Goal: Information Seeking & Learning: Learn about a topic

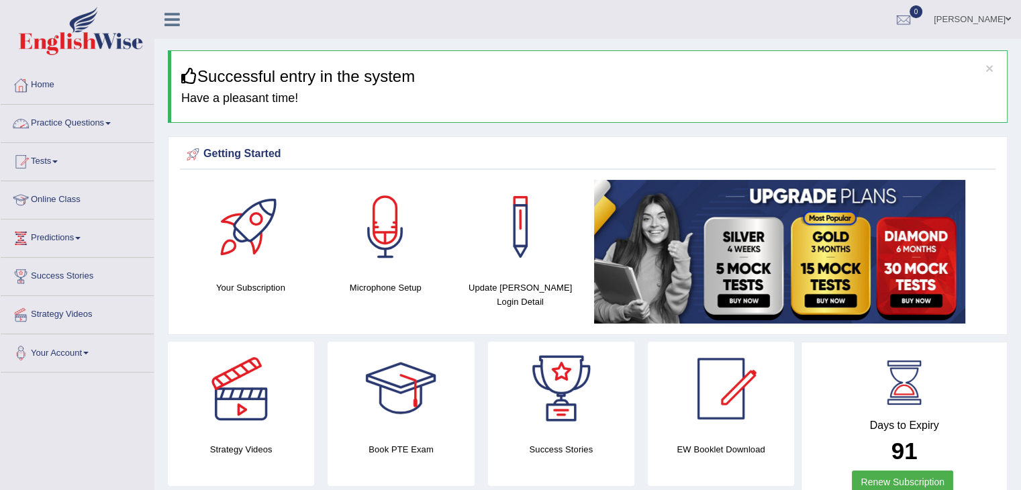
click at [97, 115] on link "Practice Questions" at bounding box center [77, 122] width 153 height 34
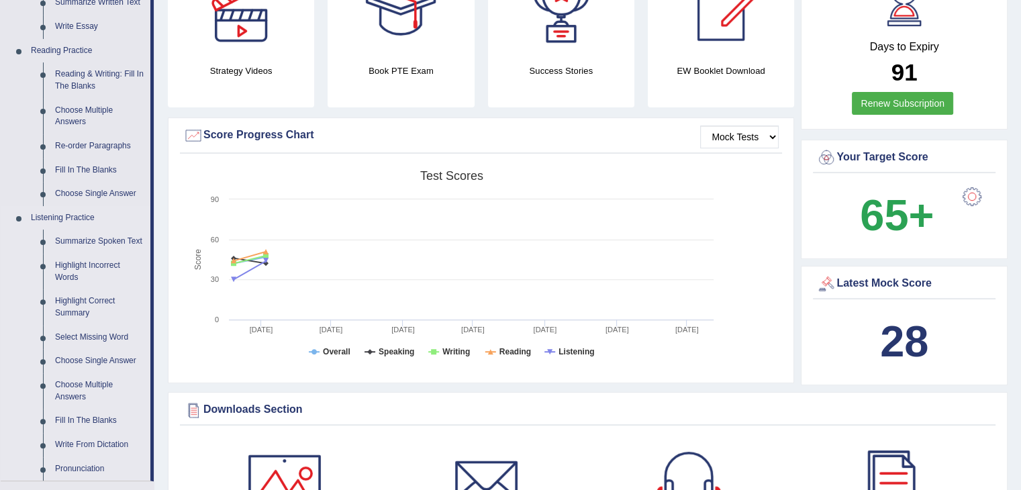
scroll to position [379, 0]
click at [100, 259] on link "Highlight Incorrect Words" at bounding box center [99, 272] width 101 height 36
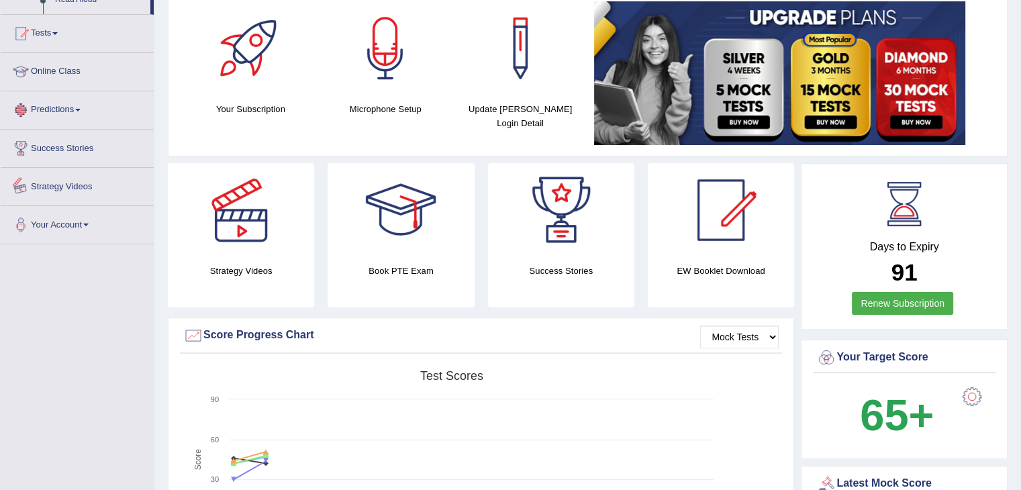
scroll to position [222, 0]
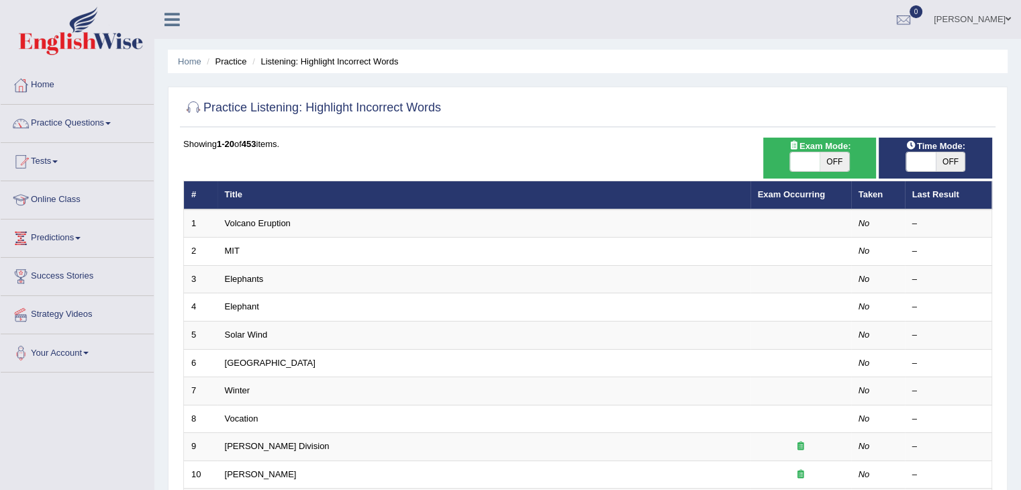
click at [825, 166] on span "OFF" at bounding box center [835, 161] width 30 height 19
checkbox input "true"
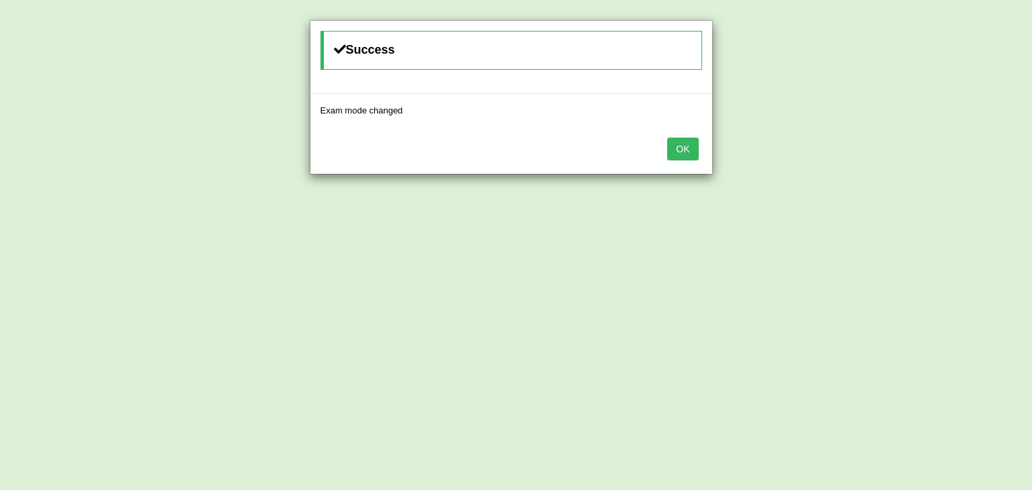
click at [693, 151] on button "OK" at bounding box center [682, 149] width 31 height 23
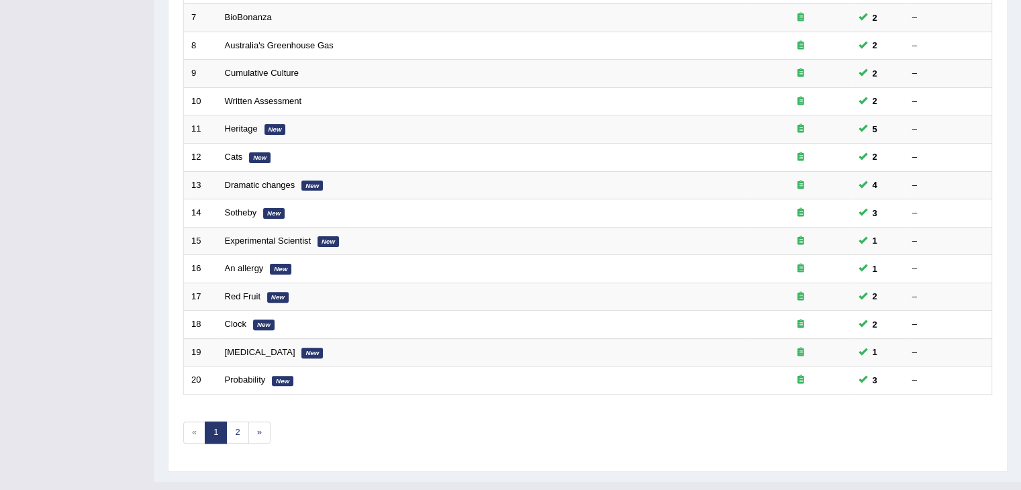
scroll to position [395, 0]
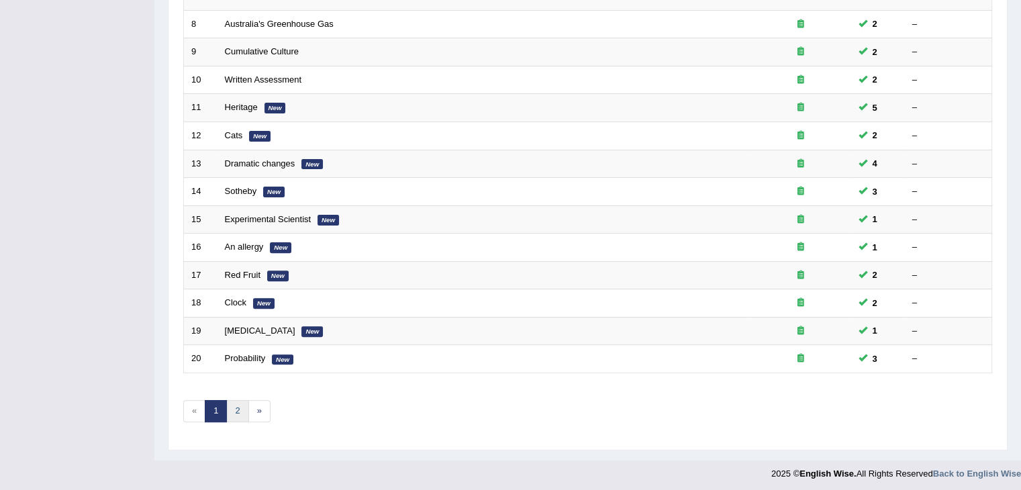
click at [237, 412] on link "2" at bounding box center [237, 411] width 22 height 22
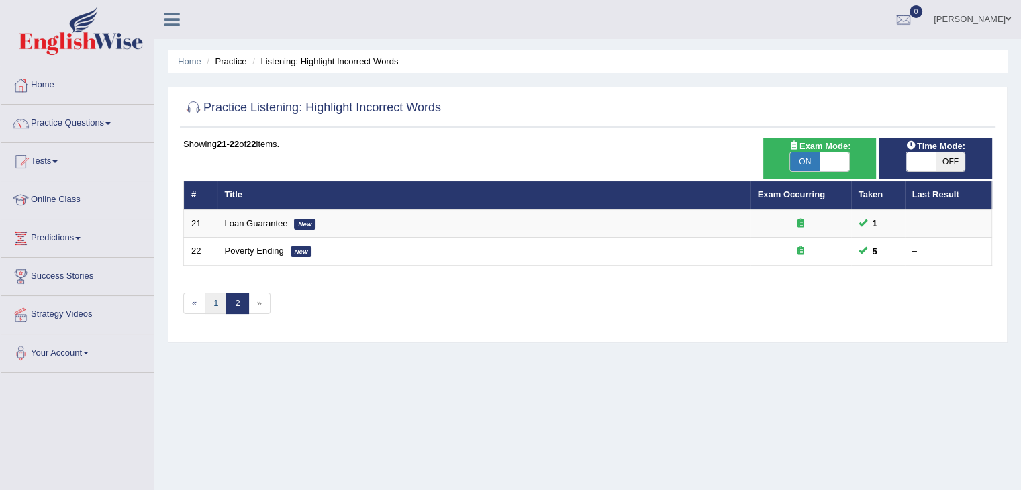
click at [212, 303] on link "1" at bounding box center [216, 304] width 22 height 22
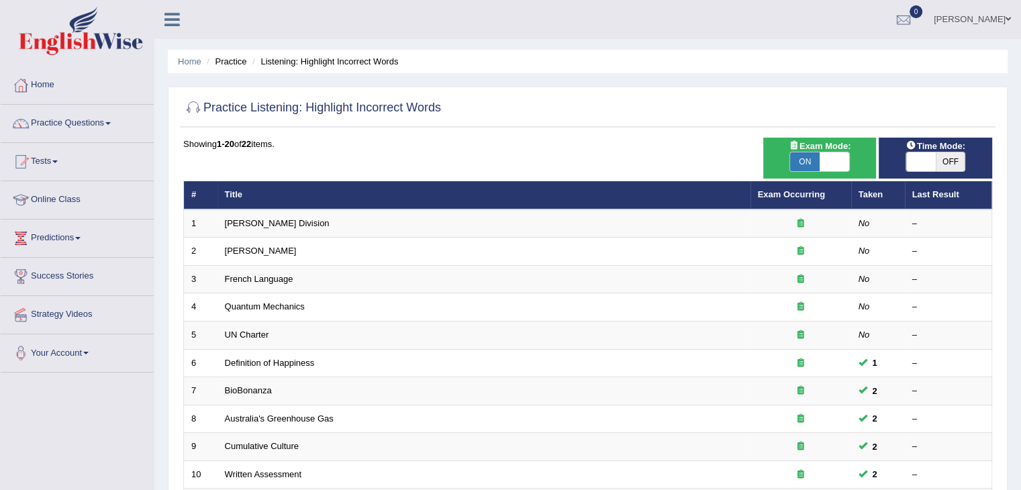
click at [674, 116] on div at bounding box center [587, 109] width 809 height 28
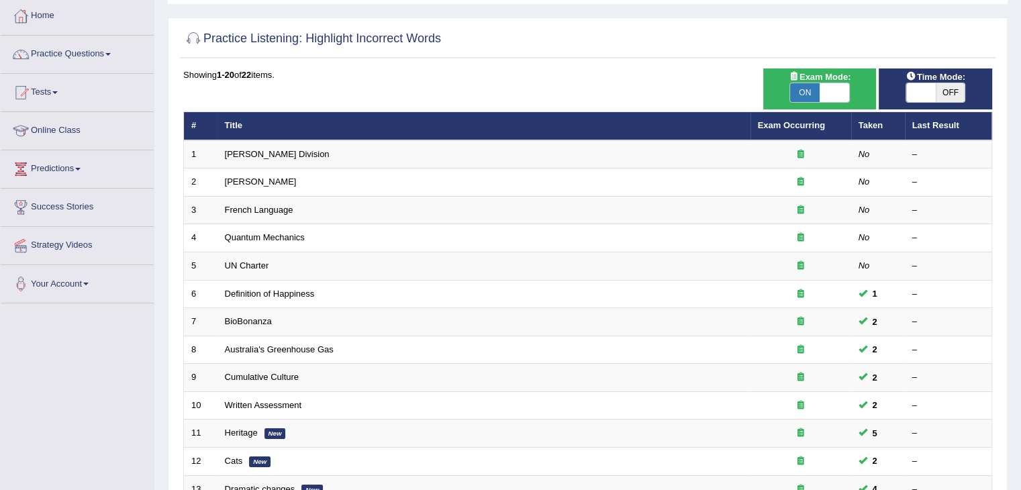
scroll to position [70, 0]
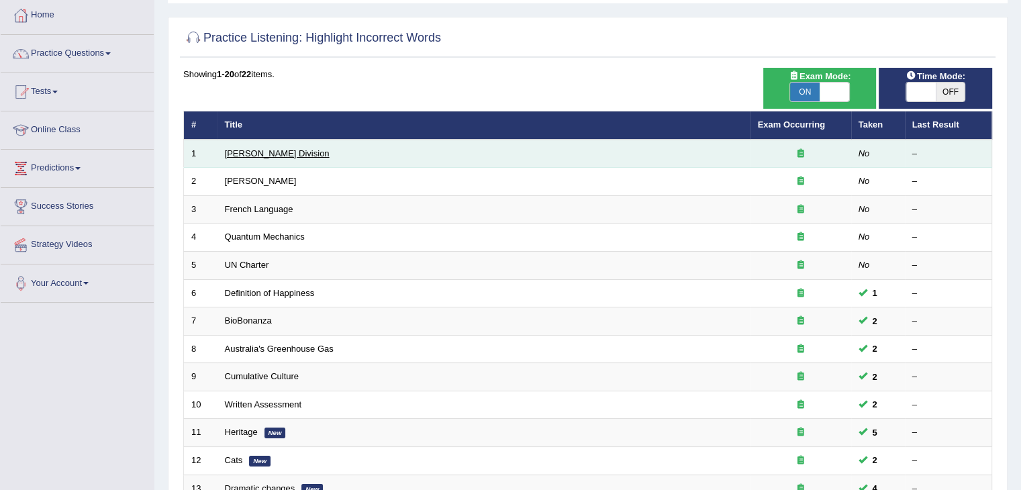
click at [258, 152] on link "Ward Division" at bounding box center [277, 153] width 105 height 10
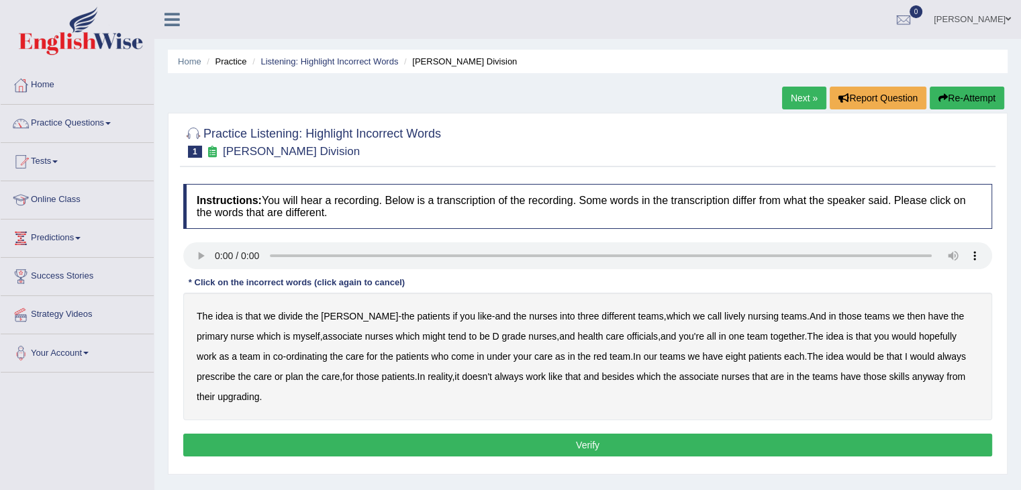
click at [477, 434] on button "Verify" at bounding box center [587, 445] width 809 height 23
click at [329, 312] on b "ward" at bounding box center [359, 316] width 77 height 11
drag, startPoint x: 692, startPoint y: 315, endPoint x: 902, endPoint y: 317, distance: 210.2
click at [902, 317] on div "The idea is that we divide the ward - the patients if you like - and the nurses…" at bounding box center [587, 357] width 809 height 128
click at [725, 313] on b "lively" at bounding box center [735, 316] width 21 height 11
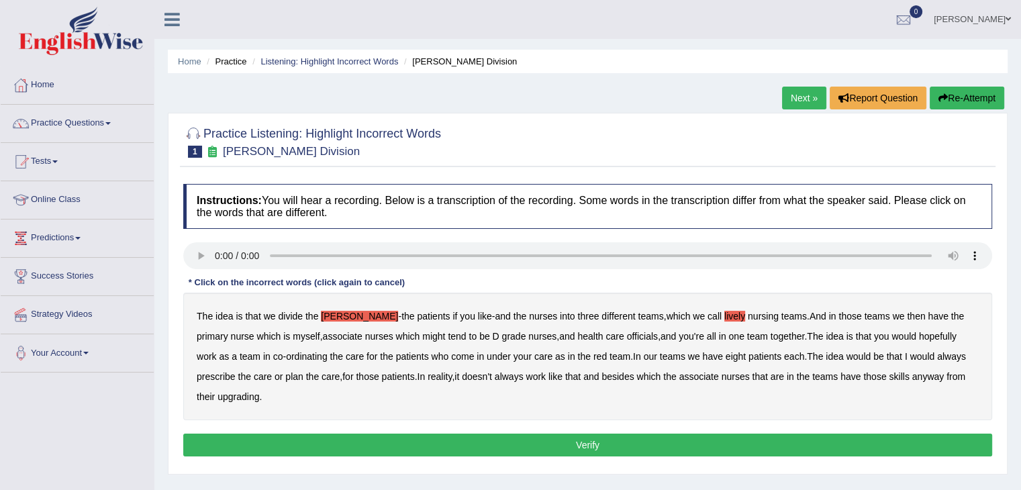
click at [422, 332] on b "might" at bounding box center [433, 336] width 23 height 11
click at [627, 337] on b "officials" at bounding box center [642, 336] width 31 height 11
click at [236, 371] on b "prescribe" at bounding box center [216, 376] width 39 height 11
click at [220, 395] on b "upgrading" at bounding box center [239, 397] width 42 height 11
click at [282, 435] on button "Verify" at bounding box center [587, 445] width 809 height 23
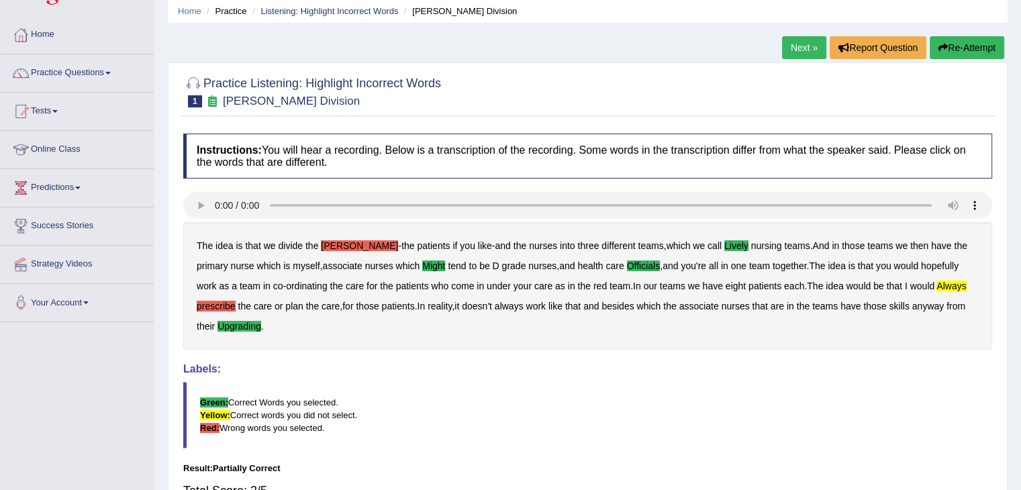
scroll to position [43, 0]
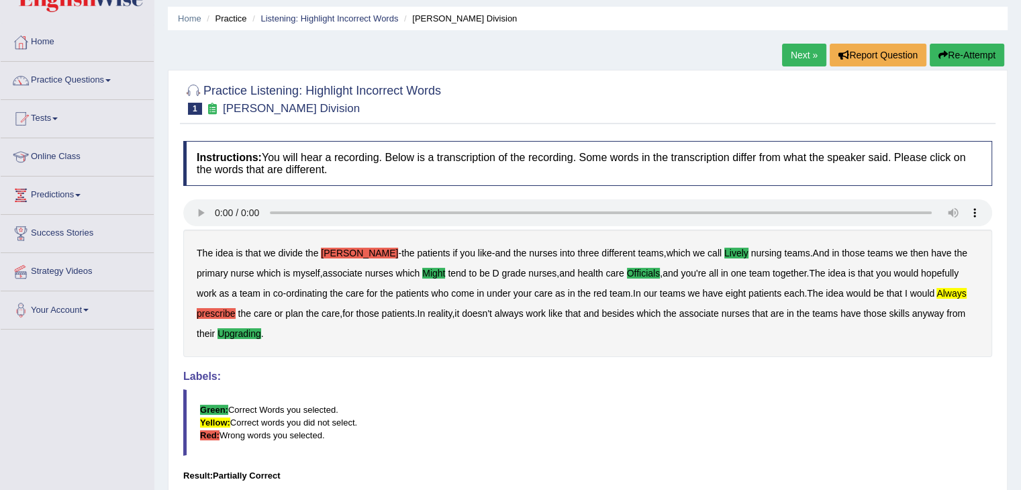
click at [794, 51] on link "Next »" at bounding box center [804, 55] width 44 height 23
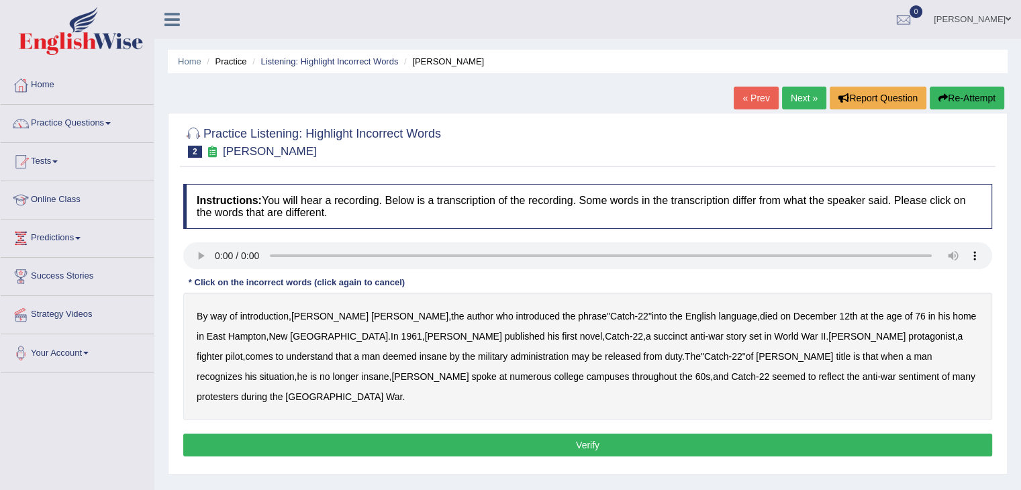
click at [653, 336] on b "succinct" at bounding box center [670, 336] width 34 height 11
click at [510, 355] on b "administration" at bounding box center [539, 356] width 58 height 11
click at [242, 371] on b "recognizes" at bounding box center [220, 376] width 46 height 11
click at [294, 371] on b "situation" at bounding box center [276, 376] width 35 height 11
click at [242, 371] on b "recognizes" at bounding box center [220, 376] width 46 height 11
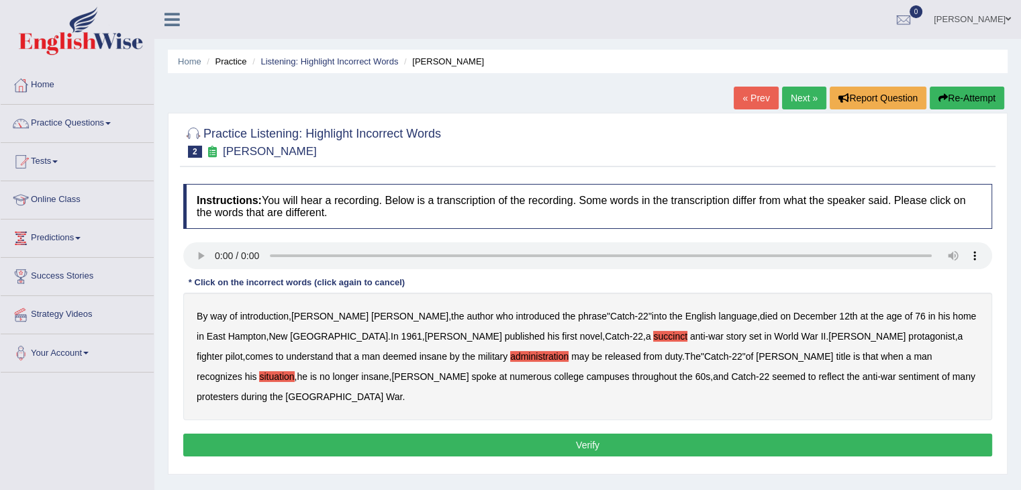
click at [819, 375] on b "reflect" at bounding box center [832, 376] width 26 height 11
click at [656, 434] on button "Verify" at bounding box center [587, 445] width 809 height 23
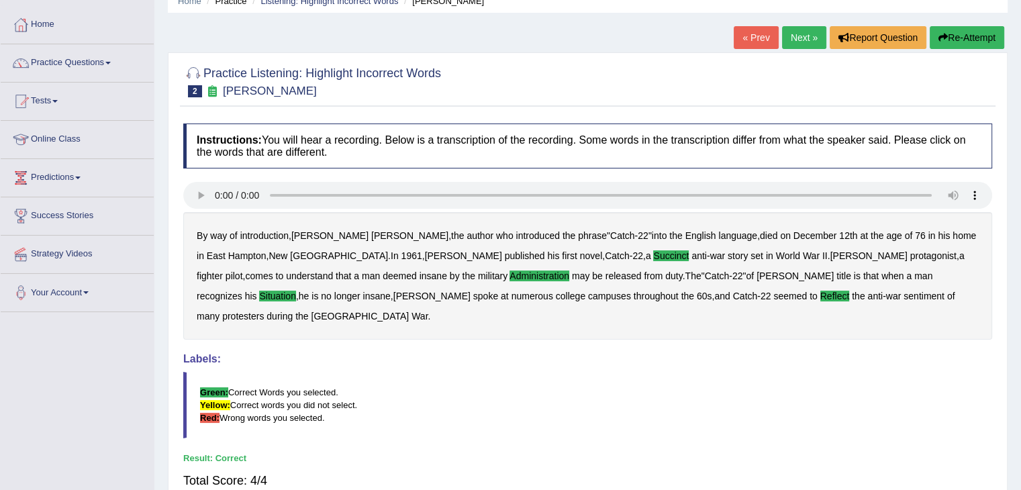
scroll to position [62, 0]
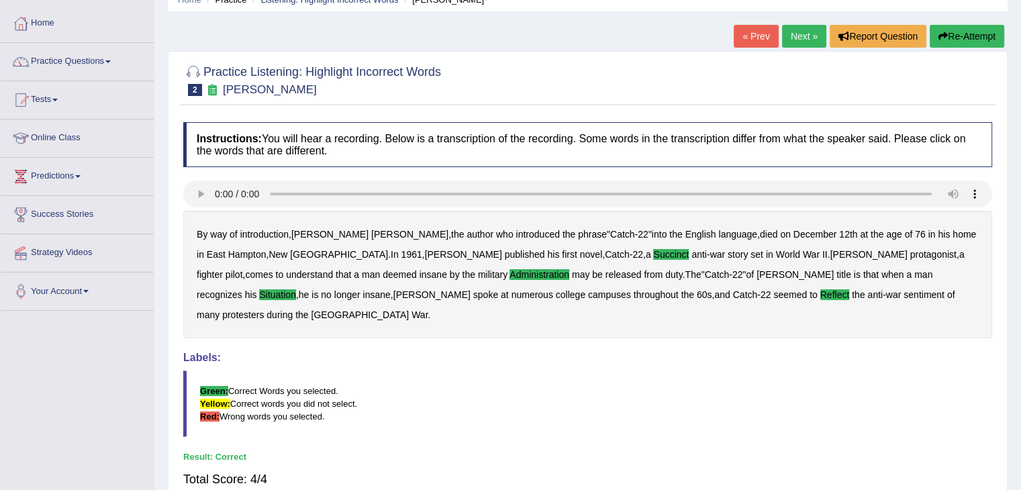
click at [798, 28] on link "Next »" at bounding box center [804, 36] width 44 height 23
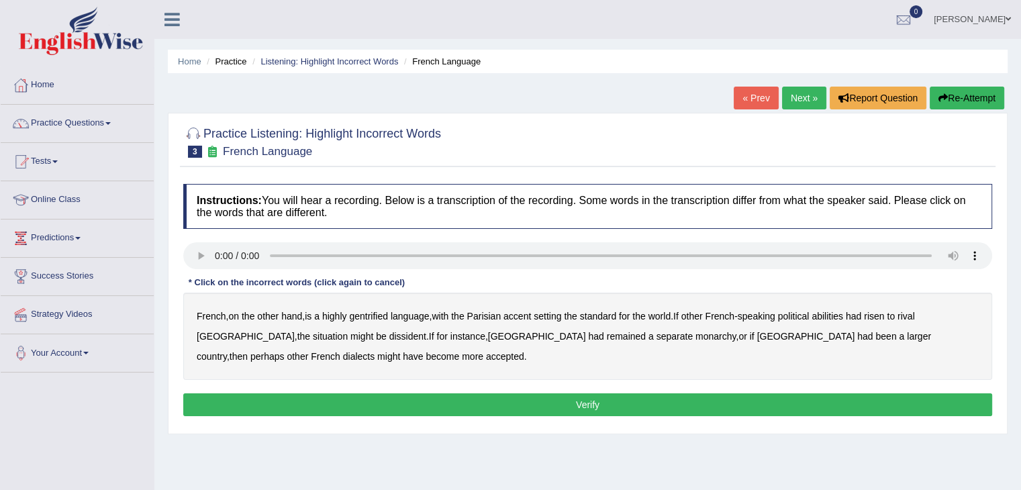
click at [370, 315] on b "gentrified" at bounding box center [368, 316] width 39 height 11
click at [839, 316] on b "abilities" at bounding box center [828, 316] width 32 height 11
click at [390, 337] on b "dissident" at bounding box center [408, 336] width 37 height 11
click at [696, 339] on b "monarchy" at bounding box center [716, 336] width 40 height 11
click at [311, 396] on button "Verify" at bounding box center [587, 405] width 809 height 23
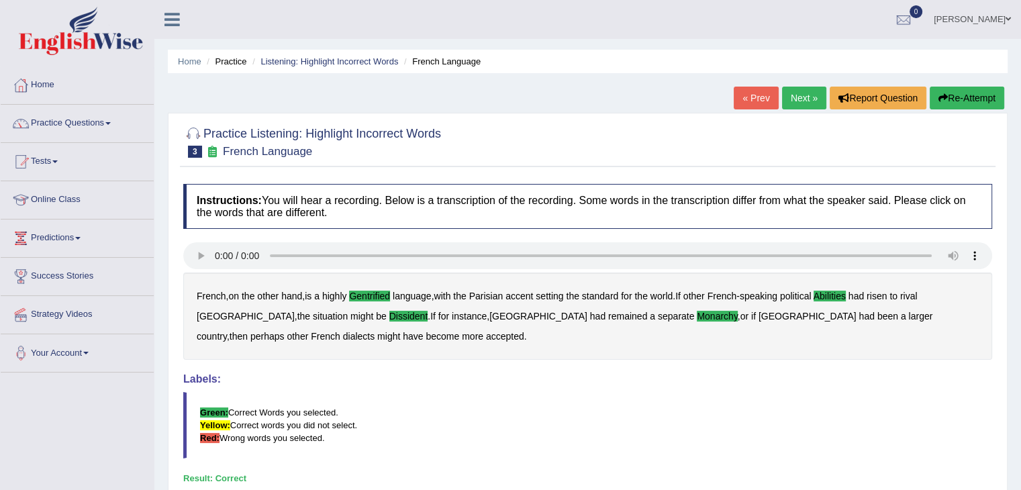
click at [800, 96] on link "Next »" at bounding box center [804, 98] width 44 height 23
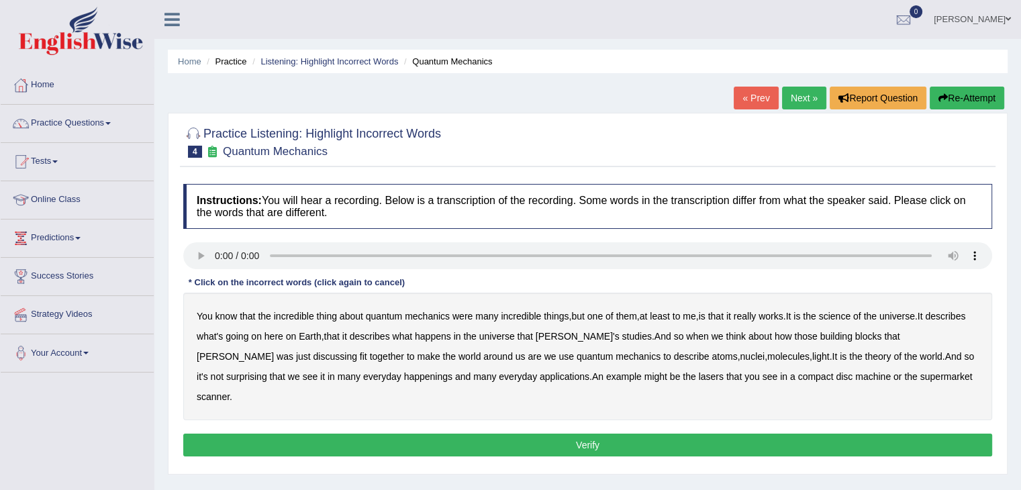
click at [844, 315] on b "science" at bounding box center [835, 316] width 32 height 11
click at [357, 351] on b "discussing" at bounding box center [336, 356] width 44 height 11
click at [267, 371] on b "surprising" at bounding box center [246, 376] width 41 height 11
click at [836, 373] on b "disc" at bounding box center [844, 376] width 17 height 11
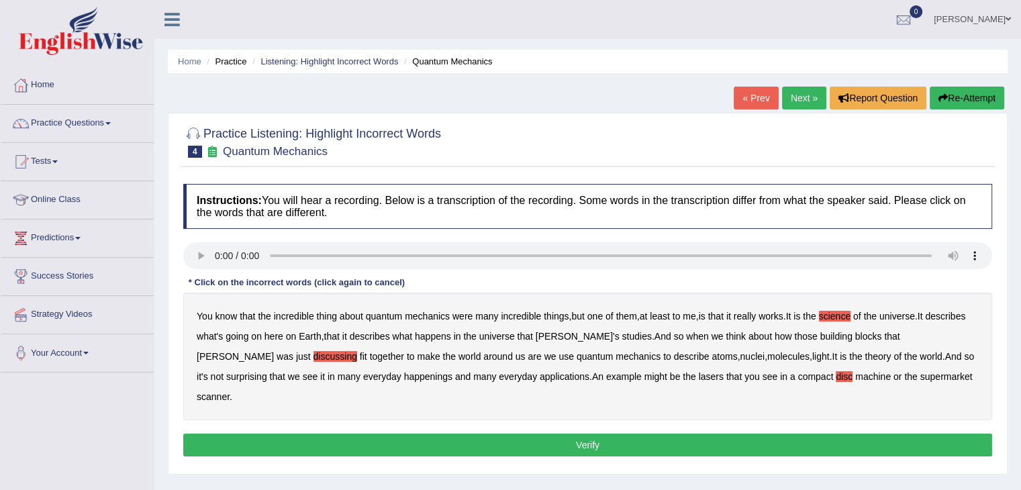
click at [713, 434] on button "Verify" at bounding box center [587, 445] width 809 height 23
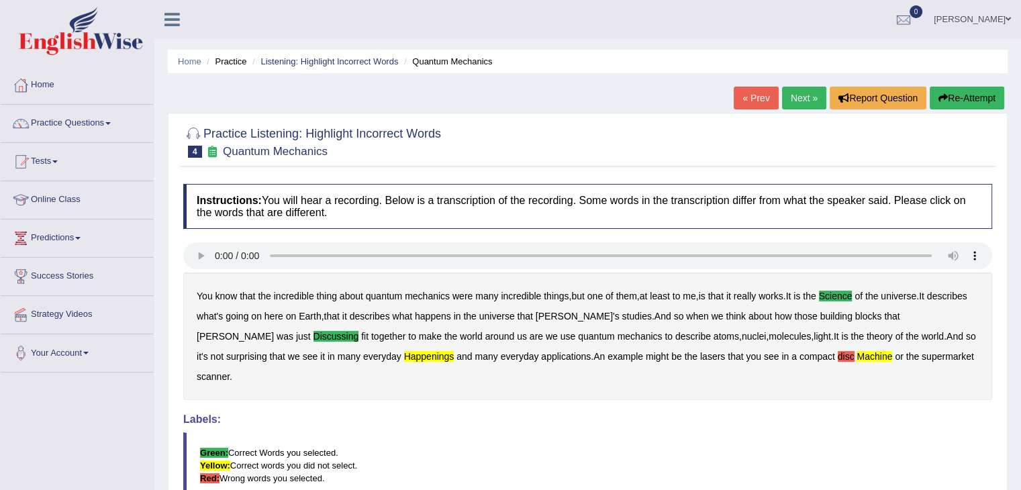
click at [970, 96] on button "Re-Attempt" at bounding box center [967, 98] width 75 height 23
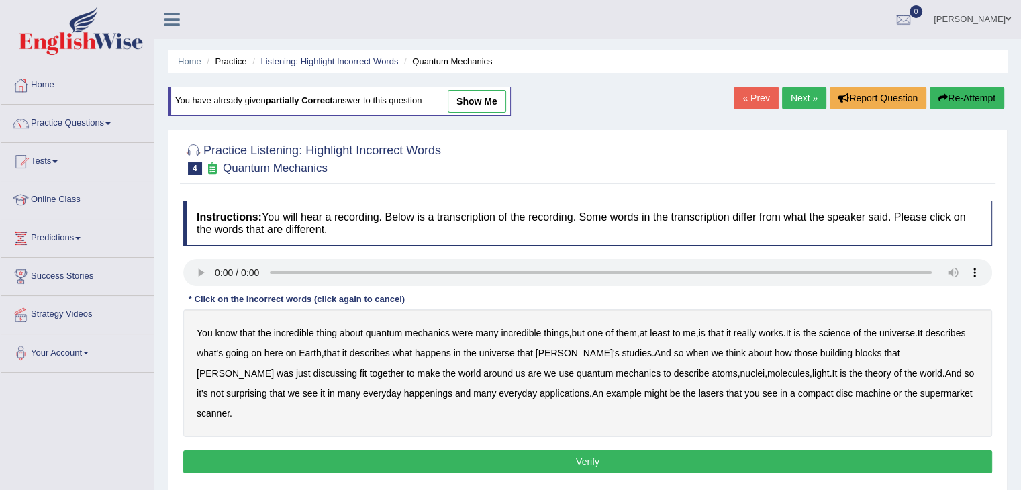
click at [844, 332] on b "science" at bounding box center [835, 333] width 32 height 11
click at [404, 392] on b "happenings" at bounding box center [428, 393] width 48 height 11
click at [844, 451] on button "Verify" at bounding box center [587, 462] width 809 height 23
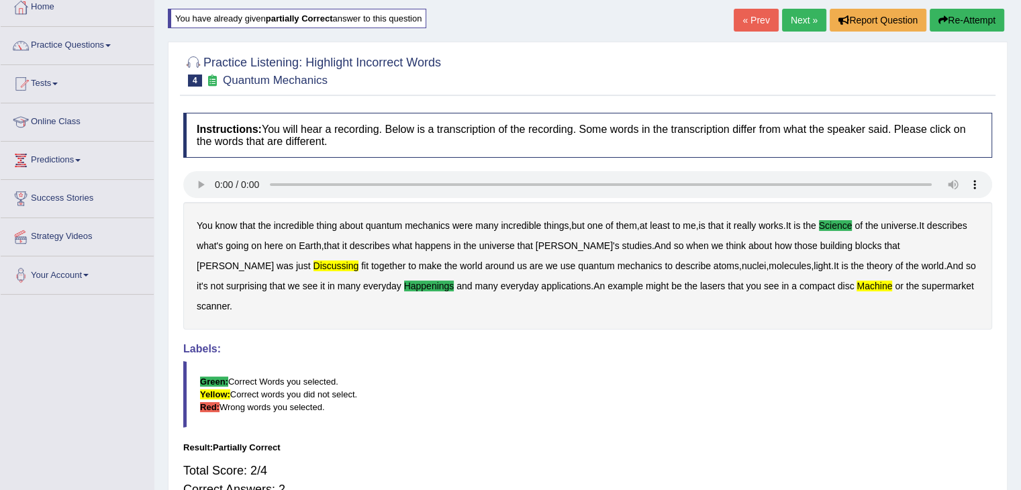
scroll to position [78, 0]
click at [976, 17] on button "Re-Attempt" at bounding box center [967, 20] width 75 height 23
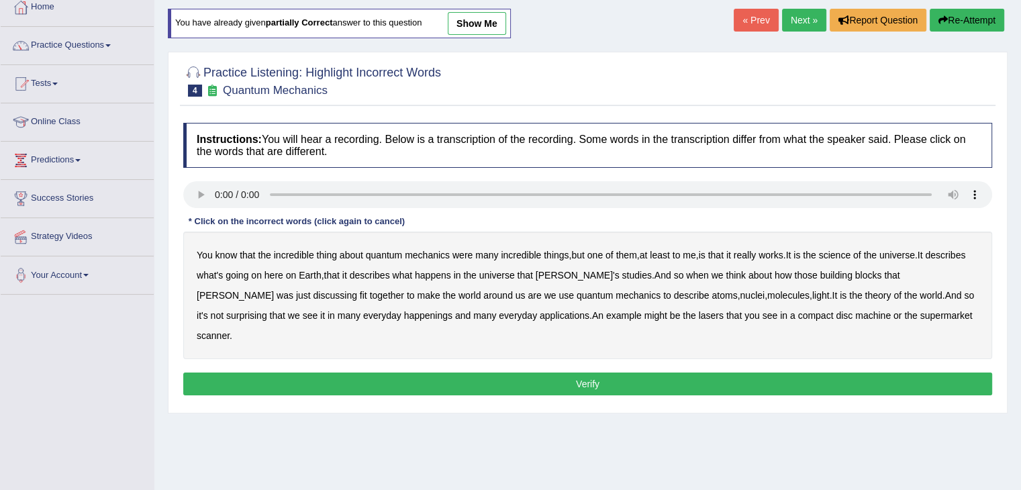
scroll to position [78, 0]
click at [844, 255] on b "science" at bounding box center [835, 255] width 32 height 11
click at [922, 267] on div "You know that the incredible thing about quantum mechanics were many incredible…" at bounding box center [587, 296] width 809 height 128
click at [357, 290] on b "discussing" at bounding box center [336, 295] width 44 height 11
click at [404, 311] on b "happenings" at bounding box center [428, 315] width 48 height 11
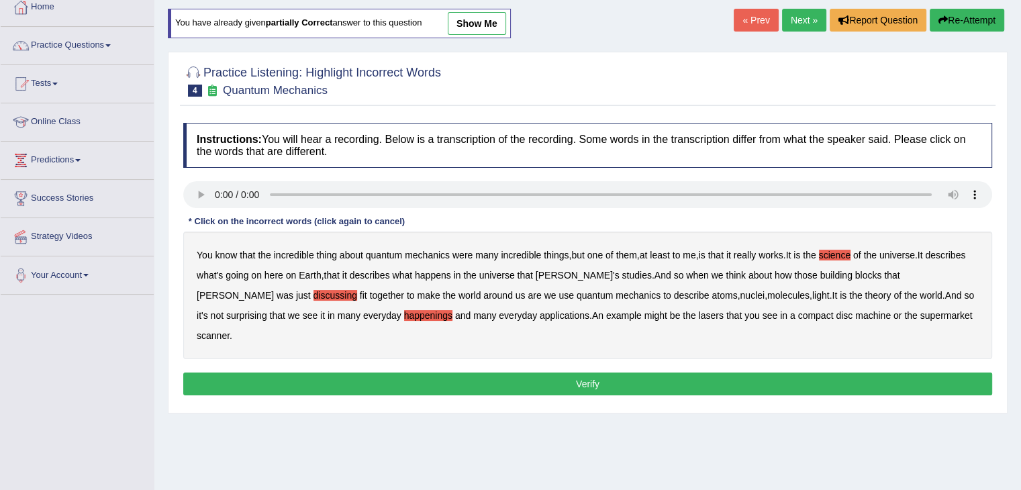
click at [699, 314] on b "lasers" at bounding box center [711, 315] width 25 height 11
click at [723, 350] on div "Instructions: You will hear a recording. Below is a transcription of the record…" at bounding box center [588, 261] width 816 height 290
click at [709, 373] on button "Verify" at bounding box center [587, 384] width 809 height 23
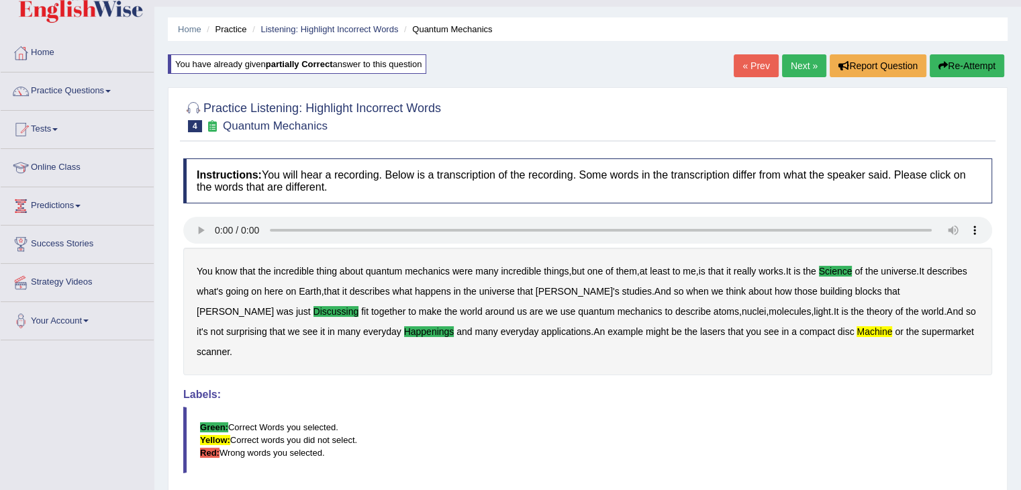
scroll to position [30, 0]
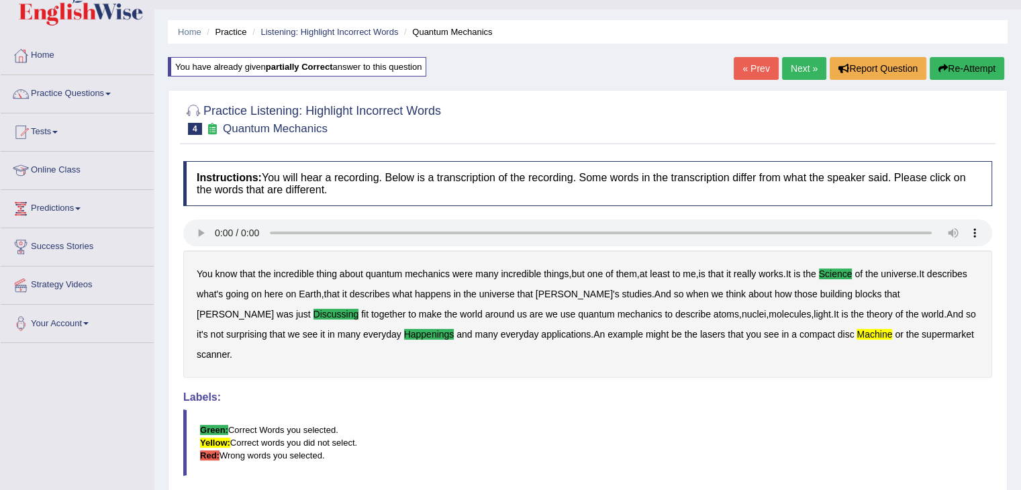
click at [801, 62] on link "Next »" at bounding box center [804, 68] width 44 height 23
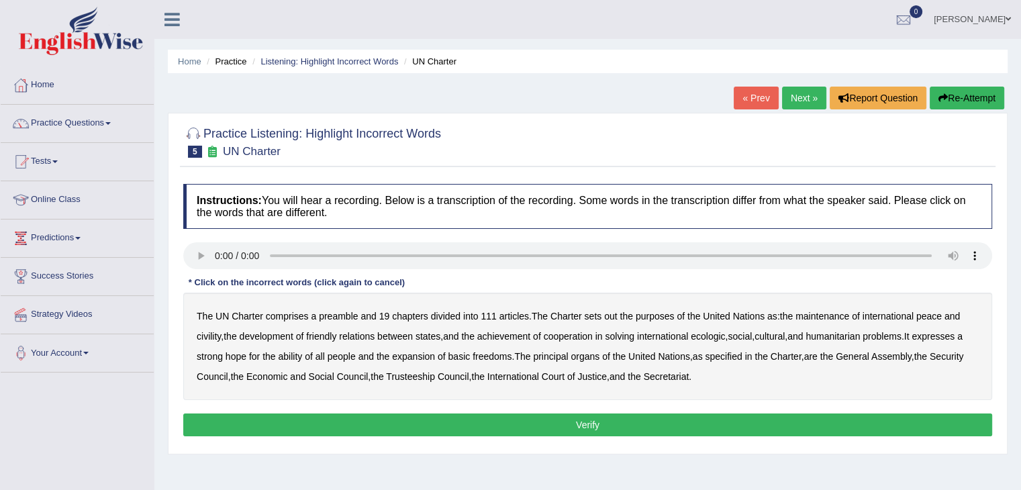
click at [609, 314] on b "out" at bounding box center [610, 316] width 13 height 11
click at [208, 335] on b "civility" at bounding box center [209, 336] width 24 height 11
click at [720, 331] on b "ecologic" at bounding box center [708, 336] width 34 height 11
click at [300, 355] on b "ability" at bounding box center [290, 356] width 24 height 11
click at [691, 415] on button "Verify" at bounding box center [587, 425] width 809 height 23
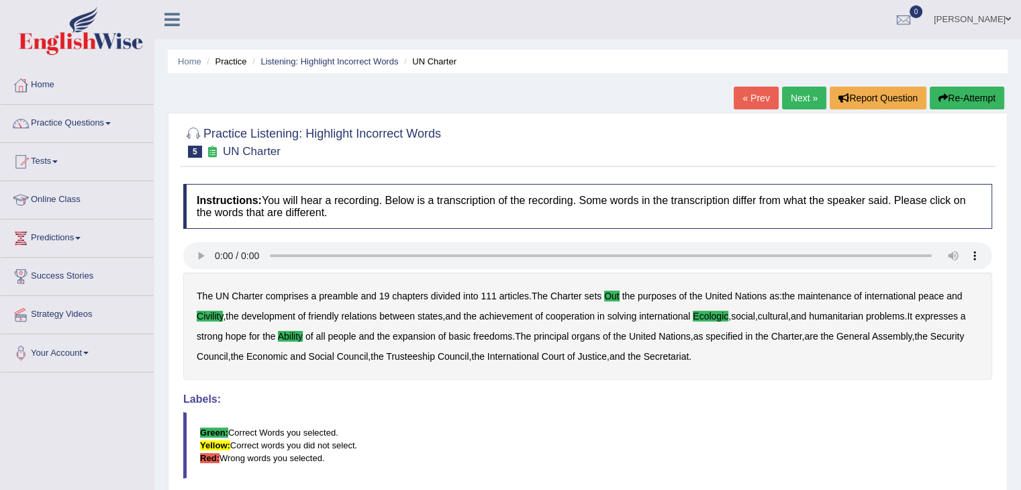
click at [799, 101] on link "Next »" at bounding box center [804, 98] width 44 height 23
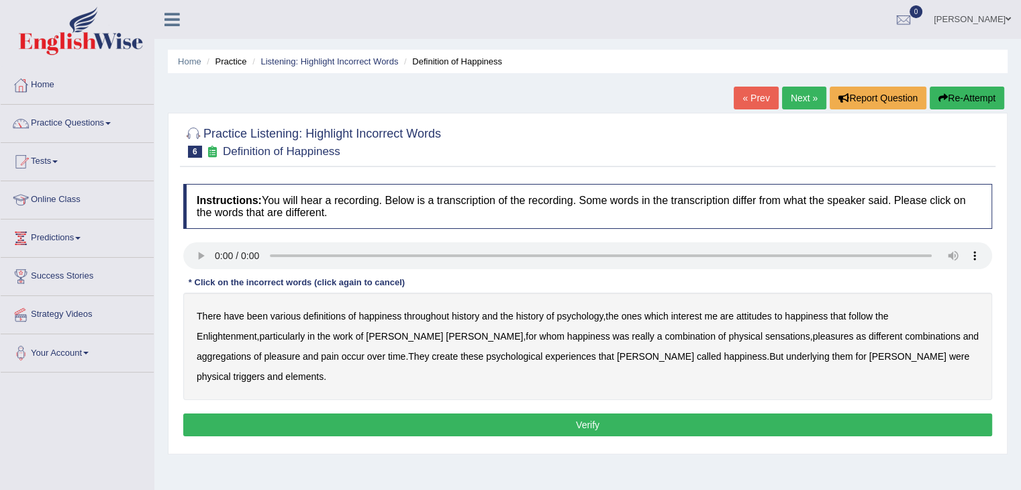
click at [752, 314] on b "attitudes" at bounding box center [755, 316] width 36 height 11
click at [766, 334] on b "sensations" at bounding box center [788, 336] width 45 height 11
click at [432, 355] on b "create" at bounding box center [445, 356] width 26 height 11
click at [950, 354] on b "were" at bounding box center [960, 356] width 20 height 11
click at [754, 414] on button "Verify" at bounding box center [587, 425] width 809 height 23
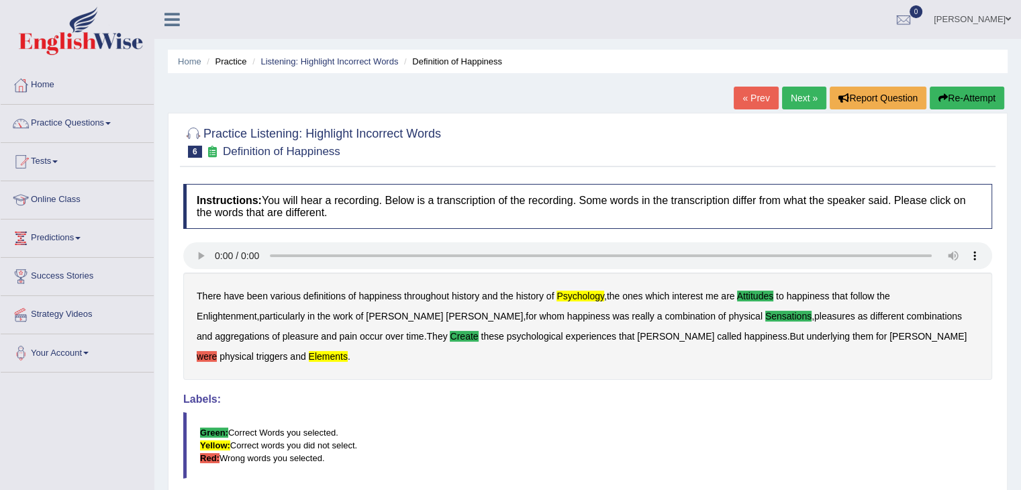
click at [962, 97] on button "Re-Attempt" at bounding box center [967, 98] width 75 height 23
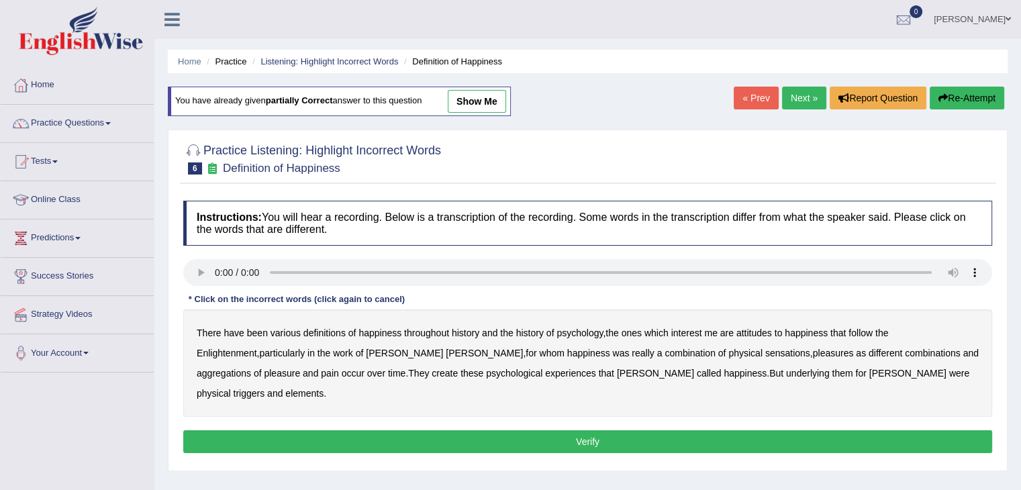
click at [572, 332] on b "psychology" at bounding box center [580, 333] width 46 height 11
click at [758, 332] on b "attitudes" at bounding box center [755, 333] width 36 height 11
click at [766, 350] on b "sensations" at bounding box center [788, 353] width 45 height 11
click at [432, 374] on b "create" at bounding box center [445, 373] width 26 height 11
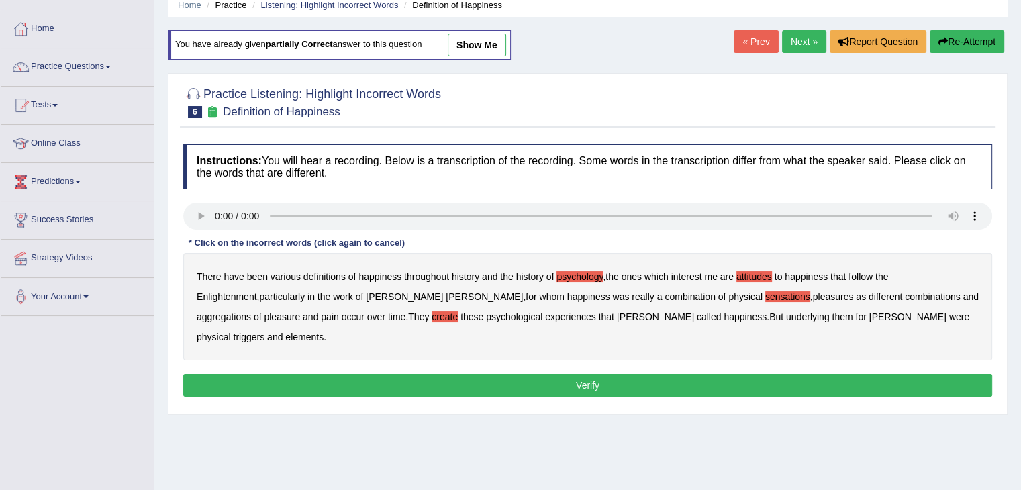
scroll to position [58, 0]
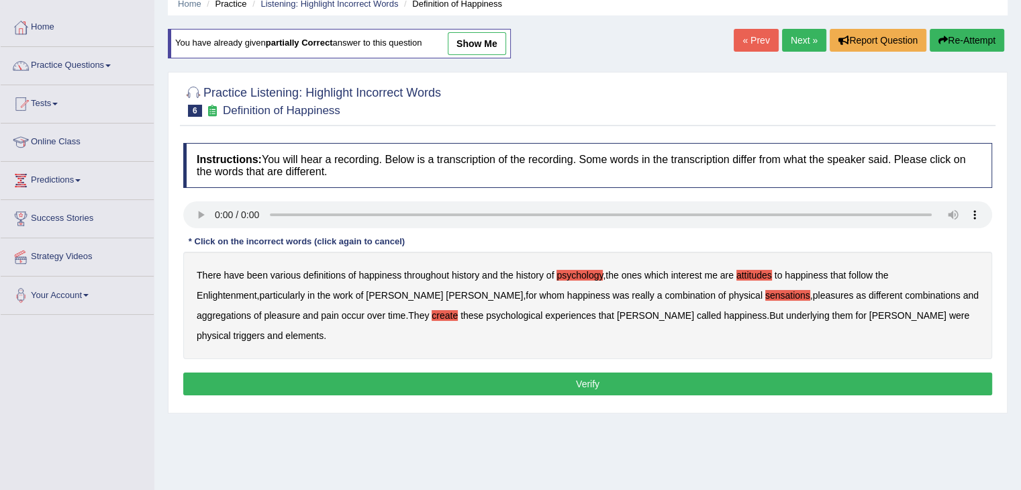
click at [324, 330] on b "elements" at bounding box center [304, 335] width 38 height 11
click at [878, 373] on button "Verify" at bounding box center [587, 384] width 809 height 23
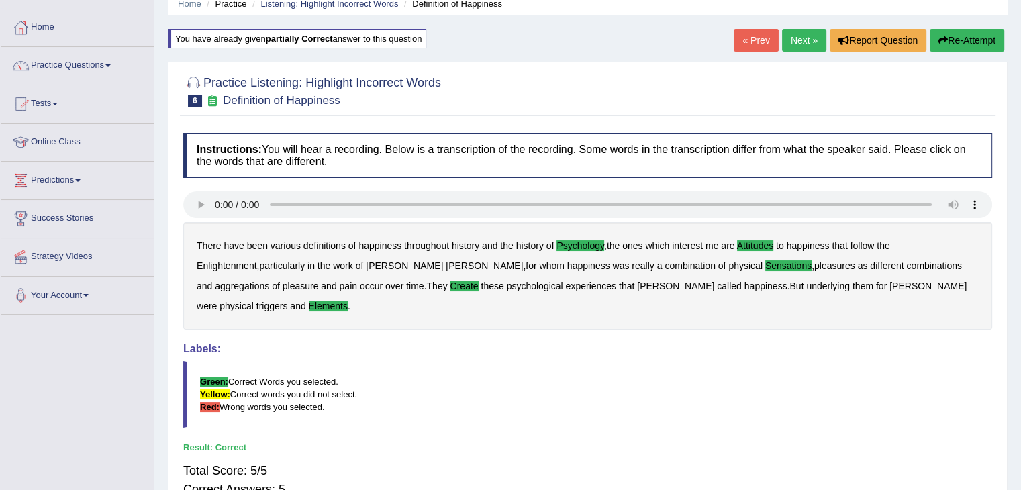
scroll to position [0, 0]
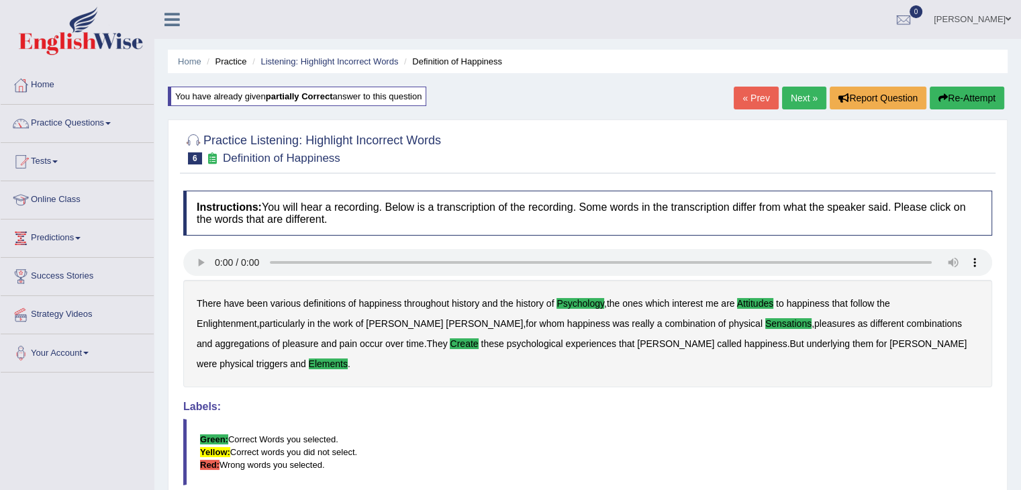
click at [804, 95] on link "Next »" at bounding box center [804, 98] width 44 height 23
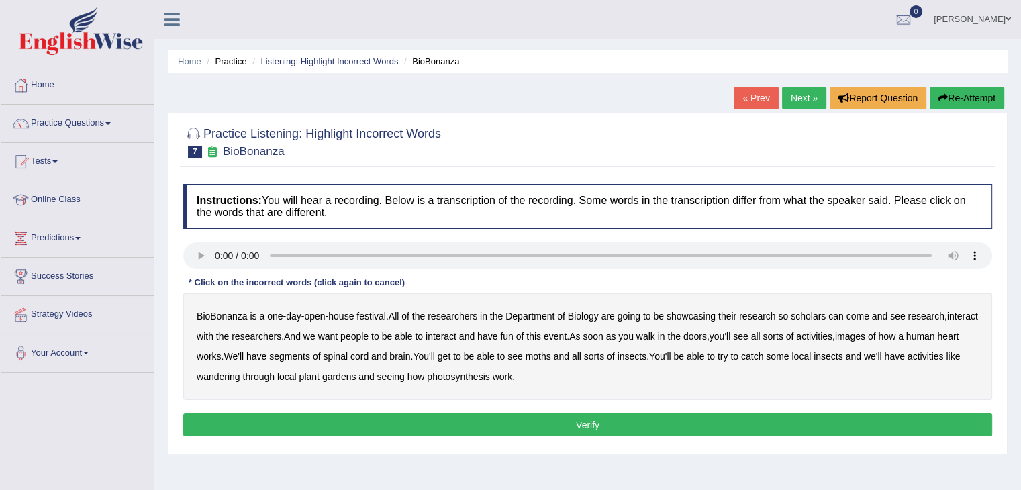
click at [818, 316] on b "scholars" at bounding box center [808, 316] width 35 height 11
click at [866, 334] on b "images" at bounding box center [850, 336] width 30 height 11
click at [309, 355] on b "segments" at bounding box center [289, 356] width 41 height 11
click at [551, 357] on b "moths" at bounding box center [539, 356] width 26 height 11
click at [238, 377] on b "wandering" at bounding box center [219, 376] width 44 height 11
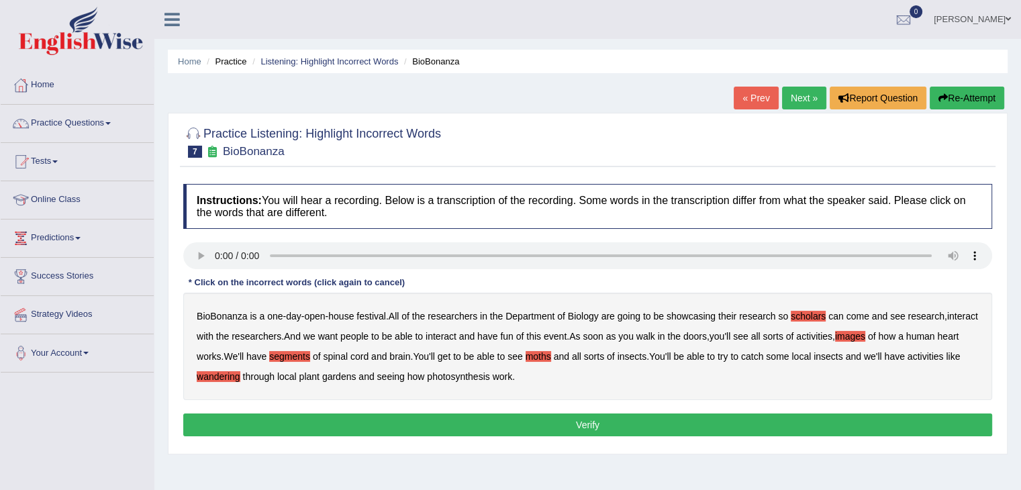
click at [531, 423] on button "Verify" at bounding box center [587, 425] width 809 height 23
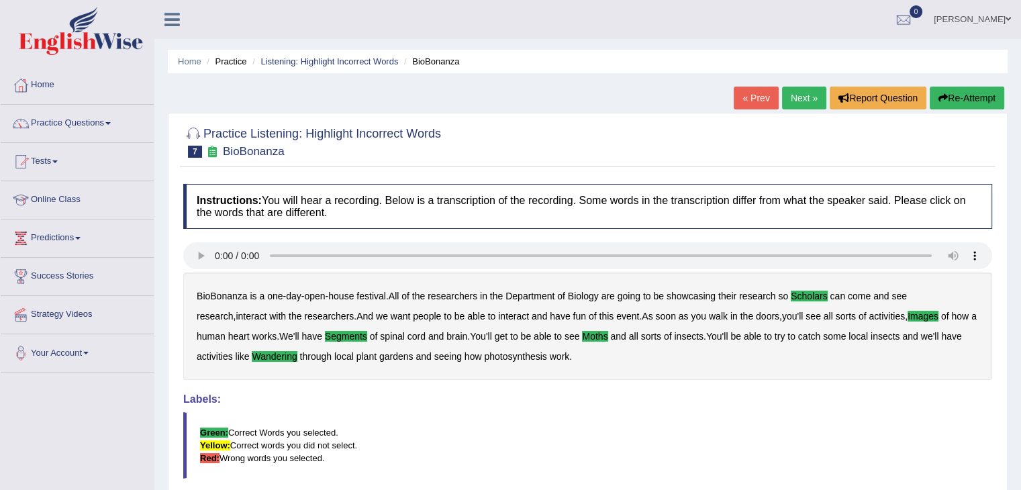
click at [792, 92] on link "Next »" at bounding box center [804, 98] width 44 height 23
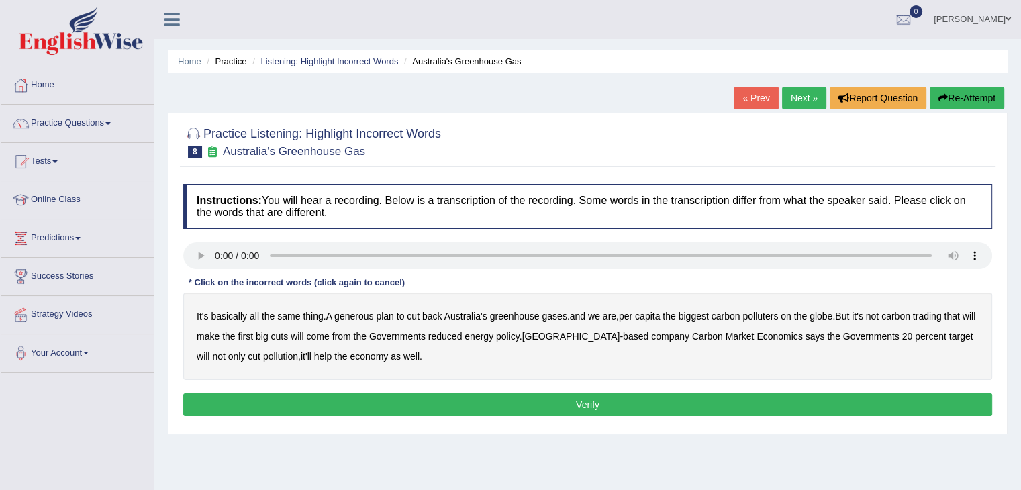
click at [348, 317] on b "generous" at bounding box center [353, 316] width 39 height 11
click at [769, 315] on b "polluters" at bounding box center [761, 316] width 36 height 11
click at [463, 334] on b "reduced" at bounding box center [445, 336] width 34 height 11
click at [399, 392] on div "Instructions: You will hear a recording. Below is a transcription of the record…" at bounding box center [588, 302] width 816 height 250
click at [830, 312] on b "globe" at bounding box center [821, 316] width 23 height 11
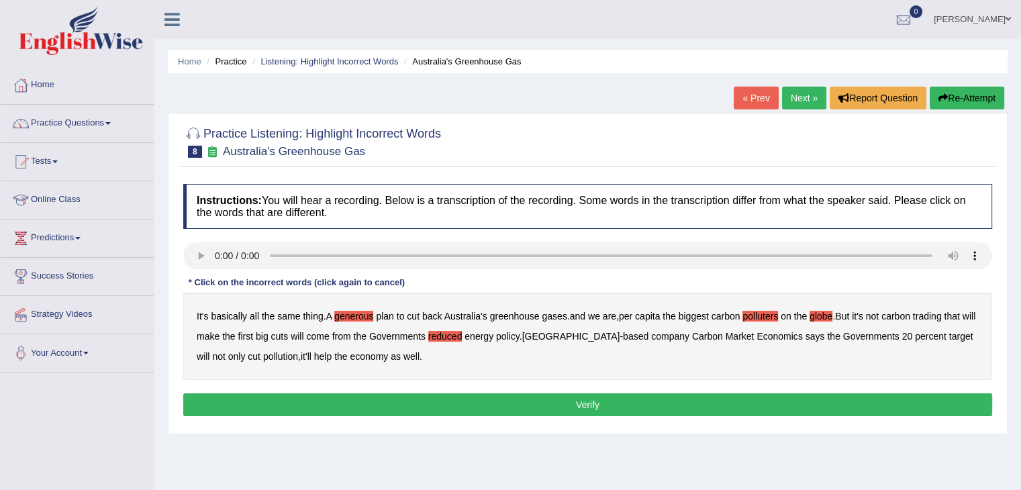
click at [462, 401] on button "Verify" at bounding box center [587, 405] width 809 height 23
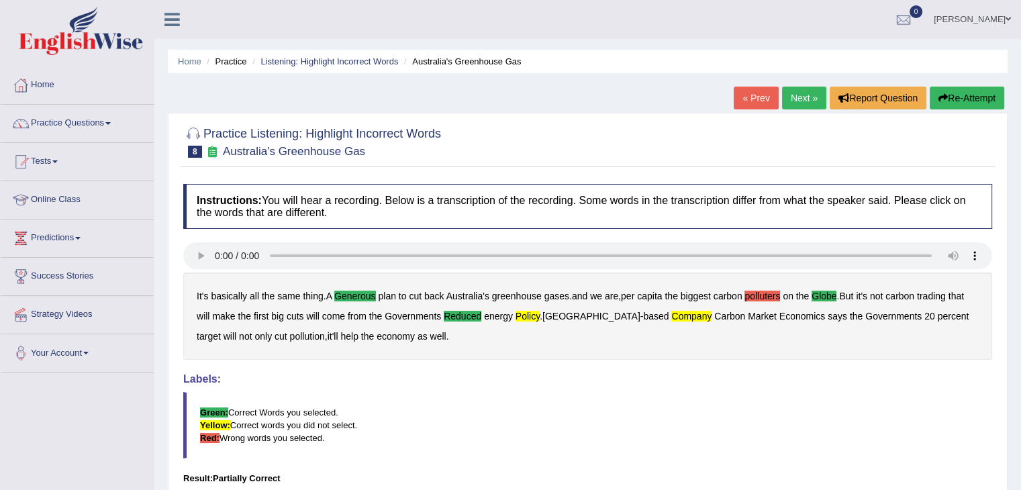
click at [980, 92] on button "Re-Attempt" at bounding box center [967, 98] width 75 height 23
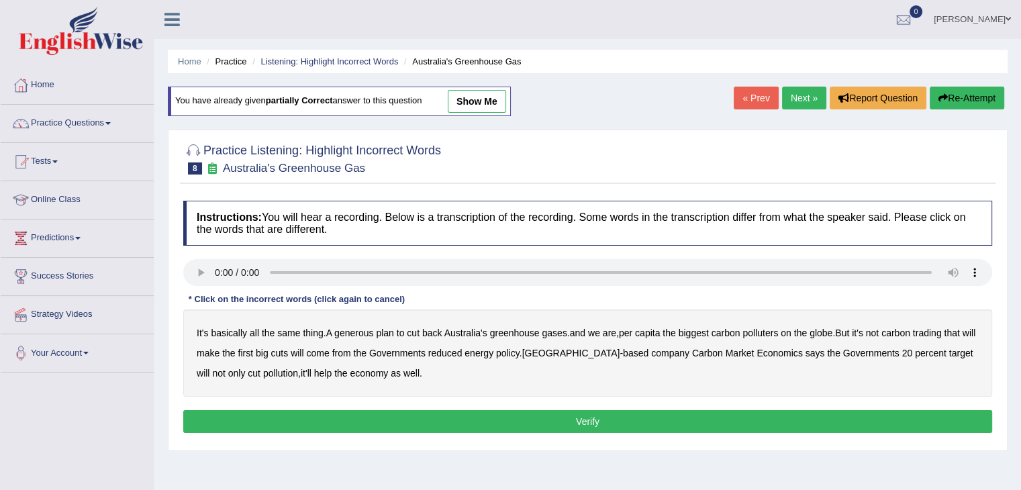
click at [346, 330] on b "generous" at bounding box center [353, 333] width 39 height 11
click at [763, 334] on b "polluters" at bounding box center [761, 333] width 36 height 11
click at [827, 334] on b "globe" at bounding box center [821, 333] width 23 height 11
click at [463, 353] on b "reduced" at bounding box center [445, 353] width 34 height 11
click at [304, 352] on b "will" at bounding box center [297, 353] width 13 height 11
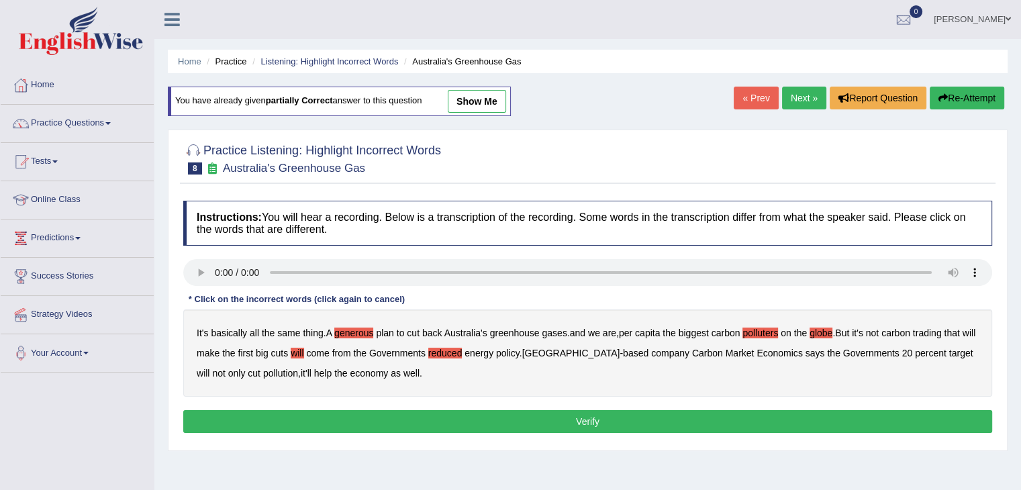
click at [304, 351] on b "will" at bounding box center [297, 353] width 13 height 11
click at [651, 355] on b "company" at bounding box center [670, 353] width 38 height 11
click at [399, 412] on button "Verify" at bounding box center [587, 421] width 809 height 23
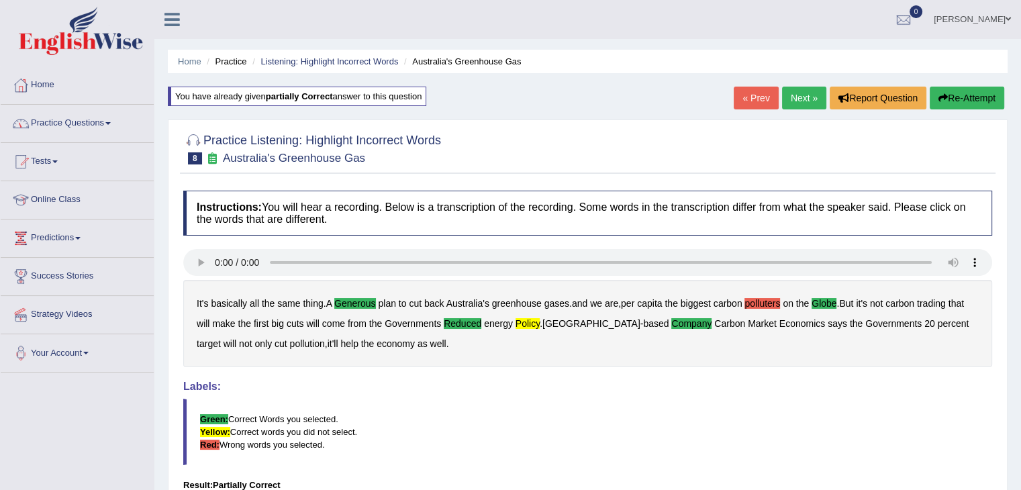
click at [797, 95] on link "Next »" at bounding box center [804, 98] width 44 height 23
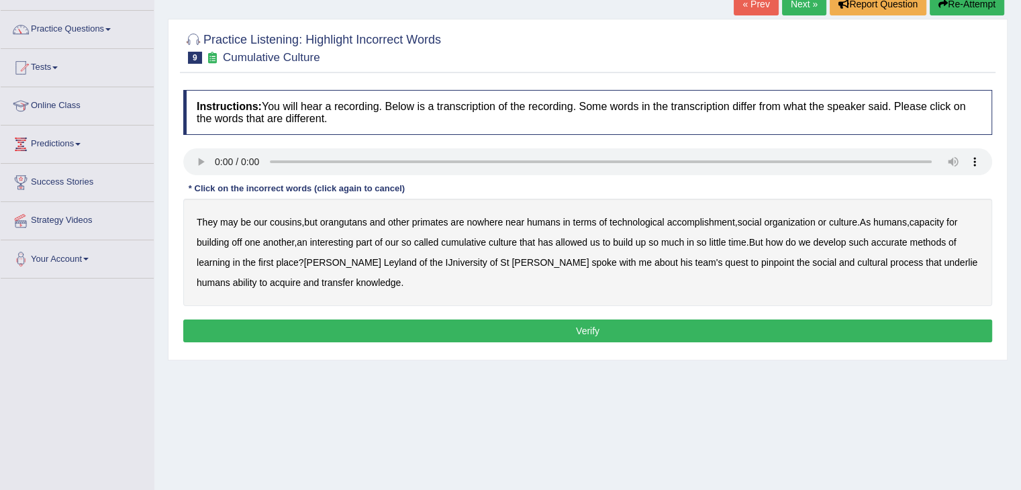
scroll to position [48, 0]
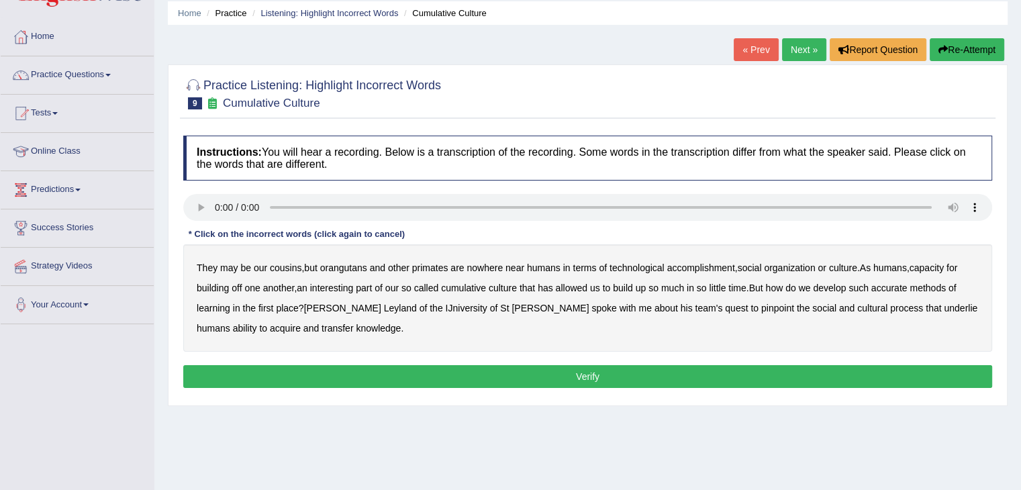
click at [711, 265] on b "accomplishment" at bounding box center [702, 268] width 68 height 11
click at [334, 288] on b "interesting" at bounding box center [332, 288] width 44 height 11
click at [833, 285] on b "develop" at bounding box center [829, 288] width 33 height 11
click at [858, 305] on b "cultural" at bounding box center [873, 308] width 30 height 11
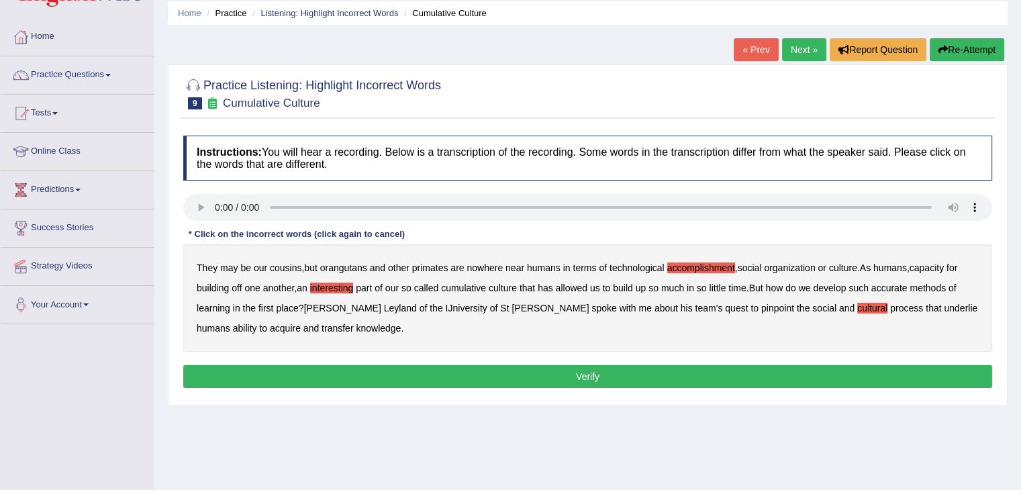
click at [270, 328] on b "acquire" at bounding box center [285, 328] width 31 height 11
click at [343, 377] on button "Verify" at bounding box center [587, 376] width 809 height 23
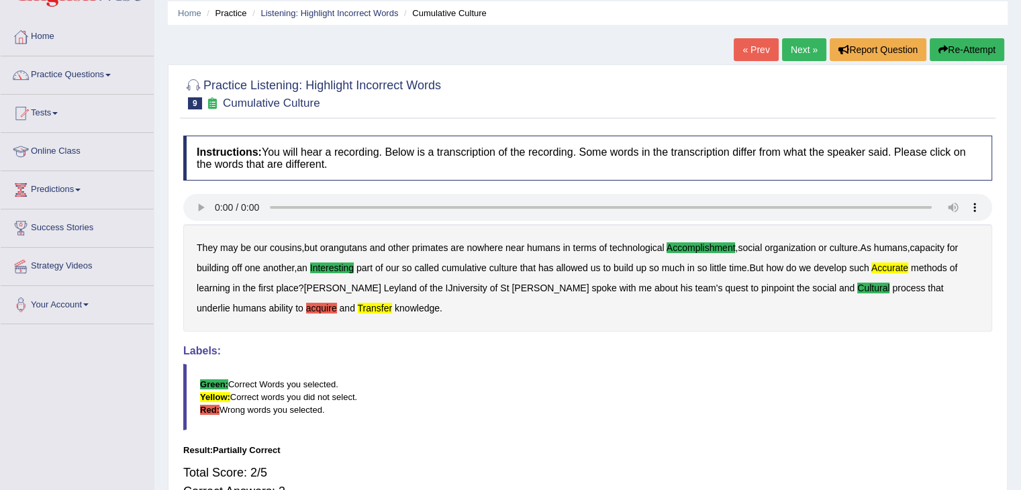
click at [973, 44] on button "Re-Attempt" at bounding box center [967, 49] width 75 height 23
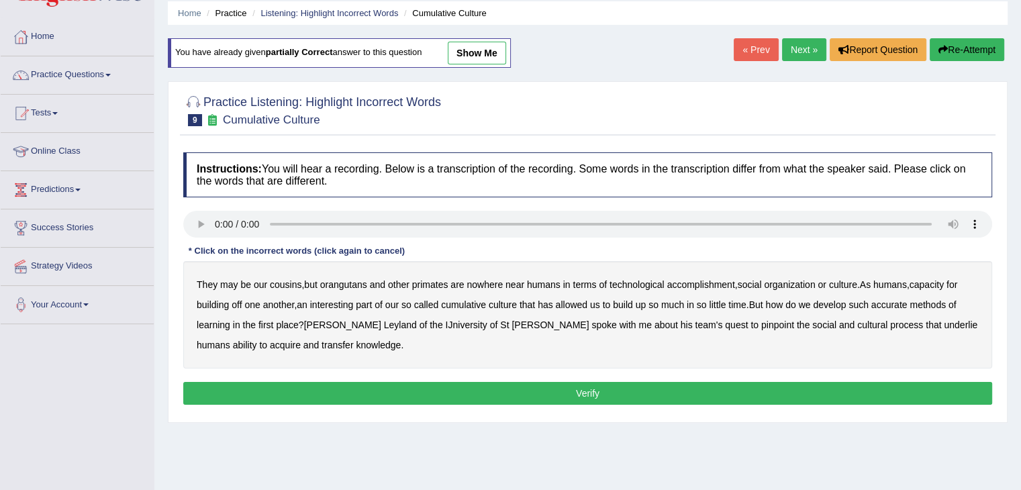
click at [694, 283] on b "accomplishment" at bounding box center [702, 284] width 68 height 11
click at [338, 300] on b "interesting" at bounding box center [332, 305] width 44 height 11
click at [897, 300] on b "accurate" at bounding box center [890, 305] width 36 height 11
drag, startPoint x: 271, startPoint y: 205, endPoint x: 230, endPoint y: 208, distance: 41.1
click at [230, 208] on div "Instructions: You will hear a recording. Below is a transcription of the record…" at bounding box center [588, 281] width 816 height 270
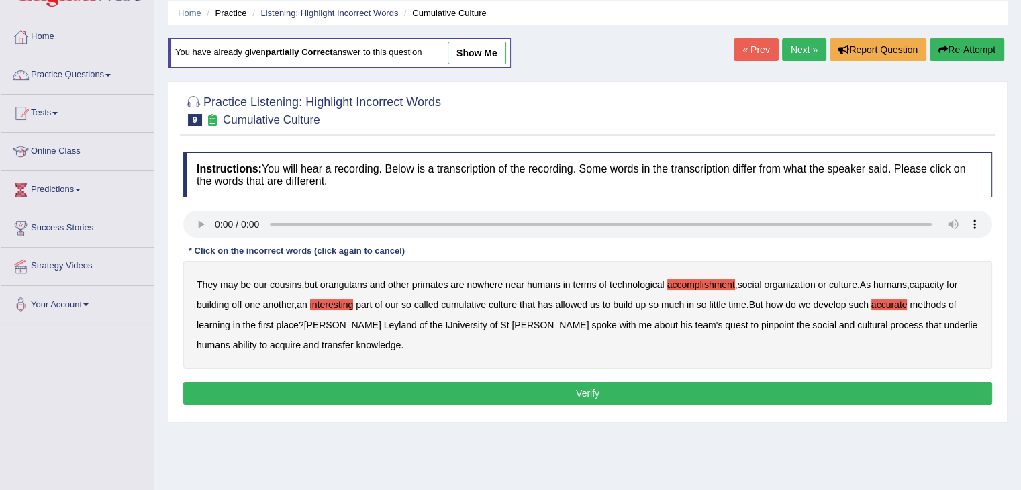
click at [858, 320] on b "cultural" at bounding box center [873, 325] width 30 height 11
click at [322, 340] on b "transfer" at bounding box center [338, 345] width 32 height 11
click at [338, 383] on button "Verify" at bounding box center [587, 393] width 809 height 23
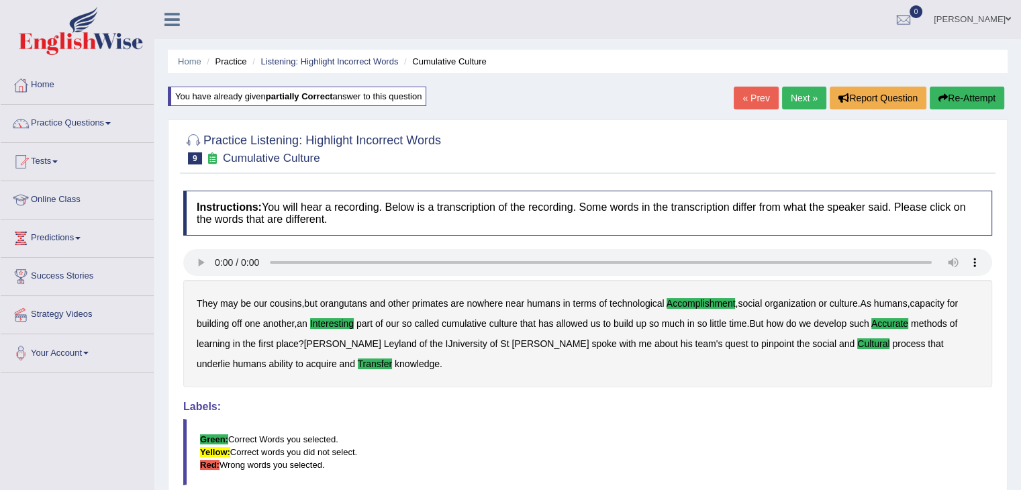
click at [804, 95] on link "Next »" at bounding box center [804, 98] width 44 height 23
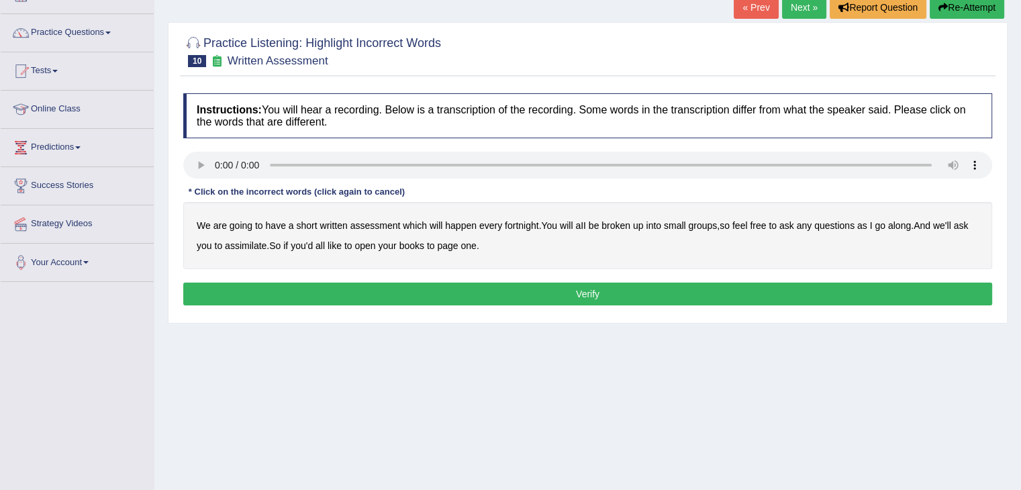
scroll to position [63, 0]
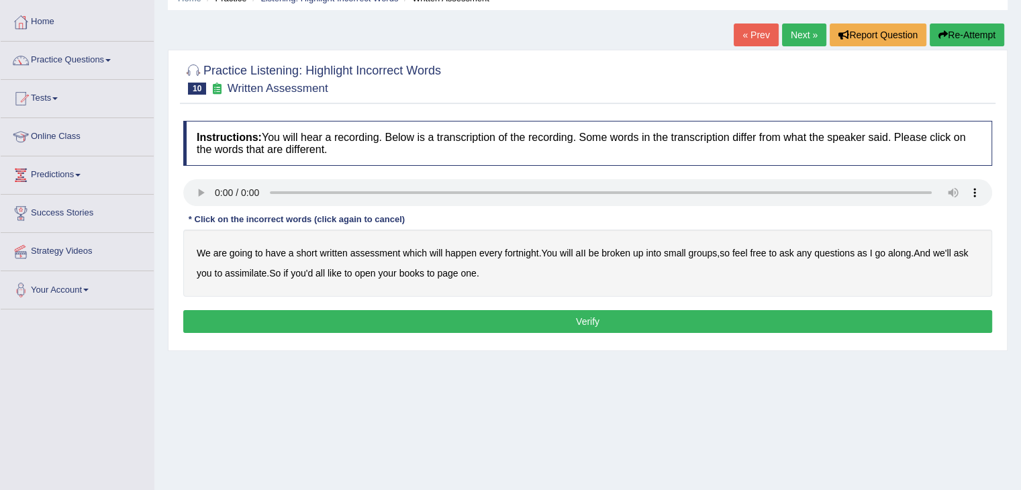
click at [338, 253] on b "written" at bounding box center [334, 253] width 28 height 11
click at [621, 253] on b "broken" at bounding box center [616, 253] width 29 height 11
click at [239, 276] on b "assimilate" at bounding box center [246, 273] width 42 height 11
click at [491, 324] on button "Verify" at bounding box center [587, 321] width 809 height 23
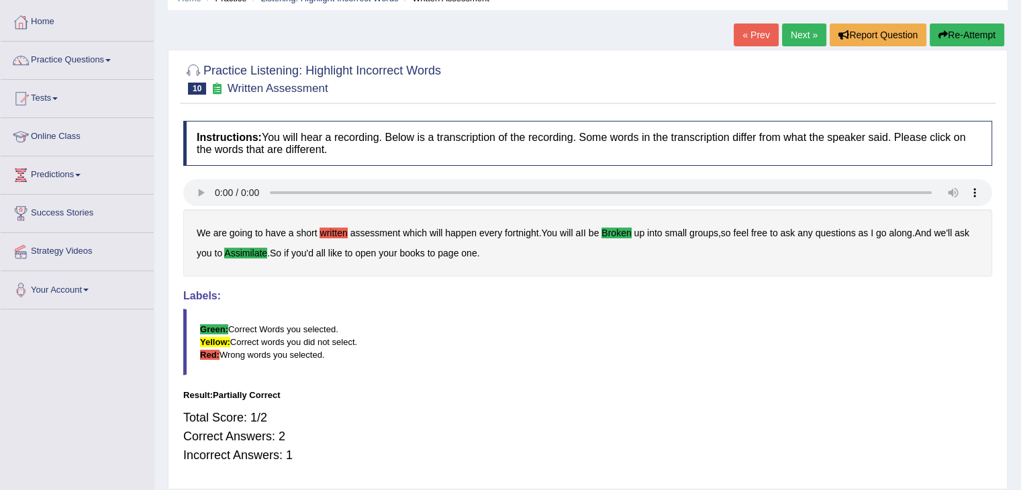
click at [964, 33] on button "Re-Attempt" at bounding box center [967, 35] width 75 height 23
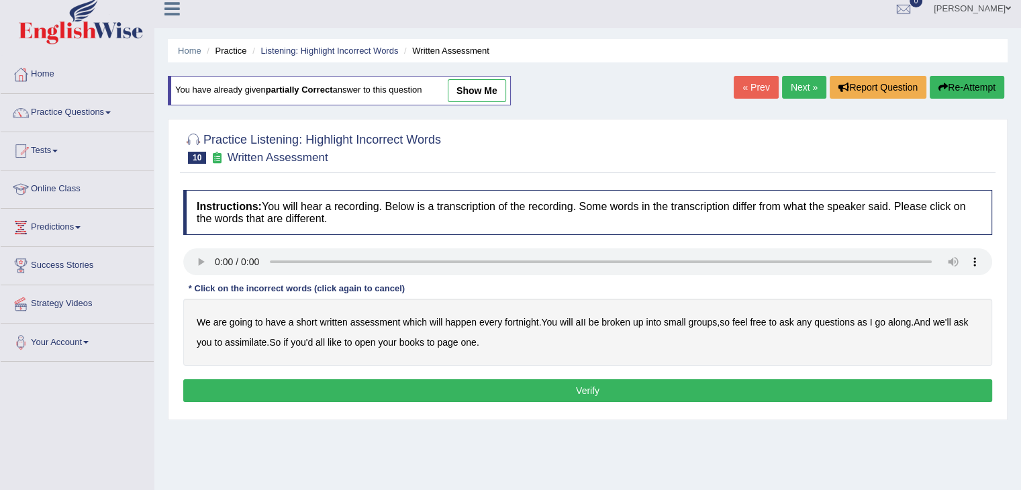
scroll to position [10, 0]
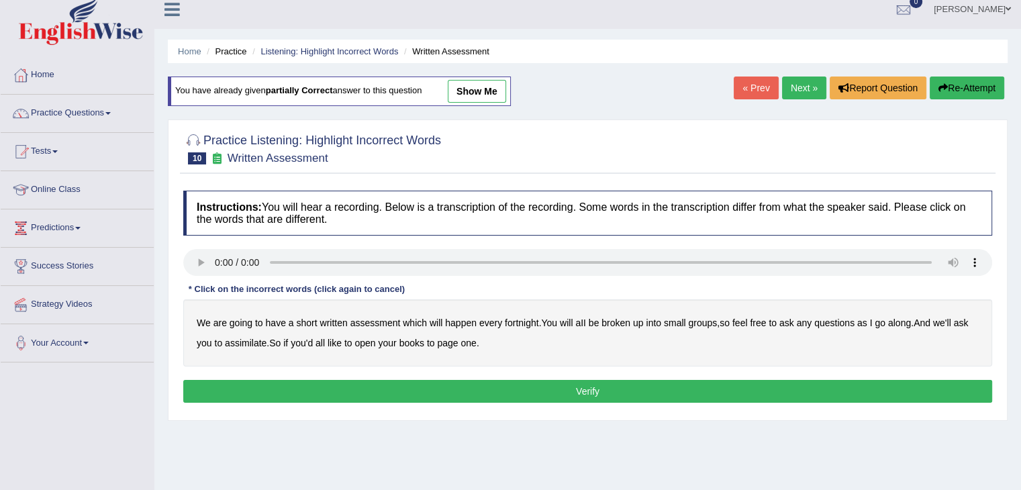
click at [971, 87] on button "Re-Attempt" at bounding box center [967, 88] width 75 height 23
click at [946, 93] on button "Re-Attempt" at bounding box center [967, 88] width 75 height 23
click at [373, 318] on b "assessment" at bounding box center [376, 323] width 50 height 11
click at [625, 320] on b "broken" at bounding box center [616, 323] width 29 height 11
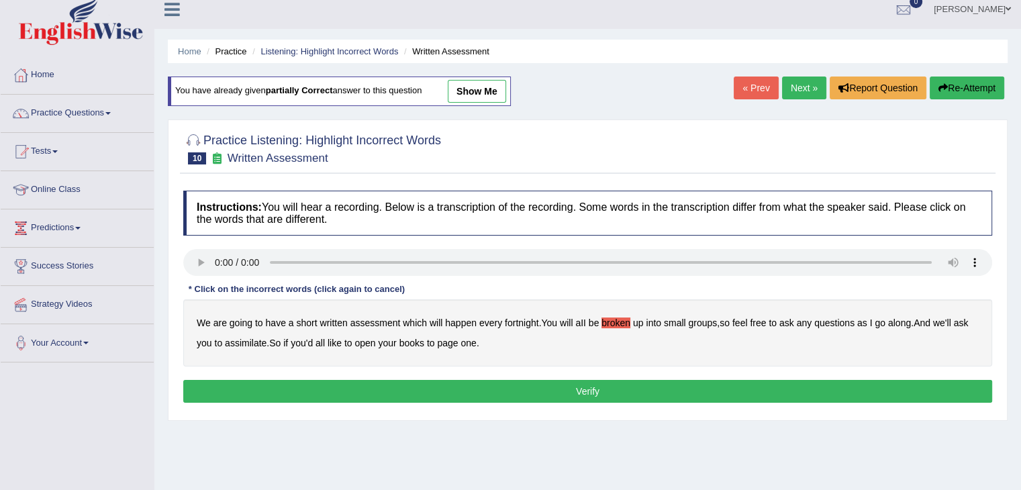
click at [235, 343] on b "assimilate" at bounding box center [246, 343] width 42 height 11
click at [958, 82] on button "Re-Attempt" at bounding box center [967, 88] width 75 height 23
click at [614, 324] on b "broken" at bounding box center [616, 323] width 29 height 11
click at [242, 342] on b "assimilate" at bounding box center [246, 343] width 42 height 11
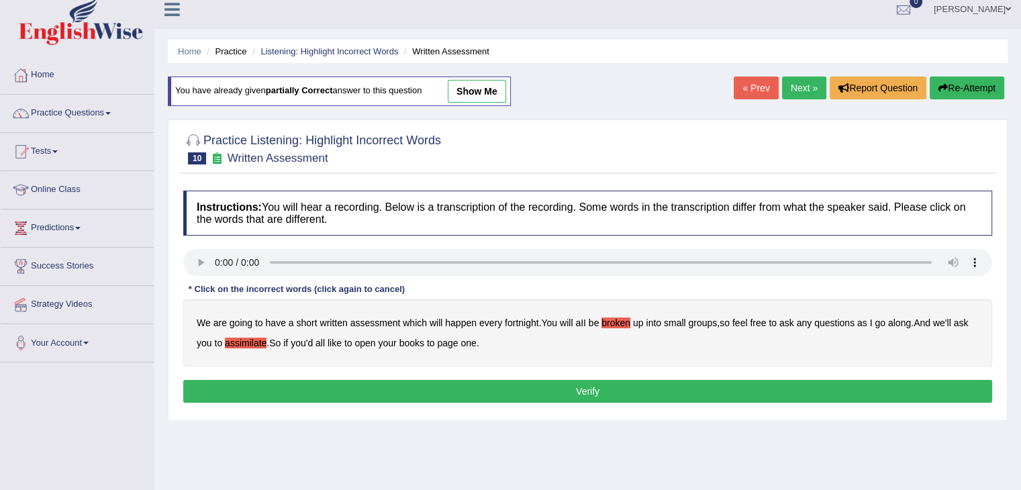
click at [556, 390] on button "Verify" at bounding box center [587, 391] width 809 height 23
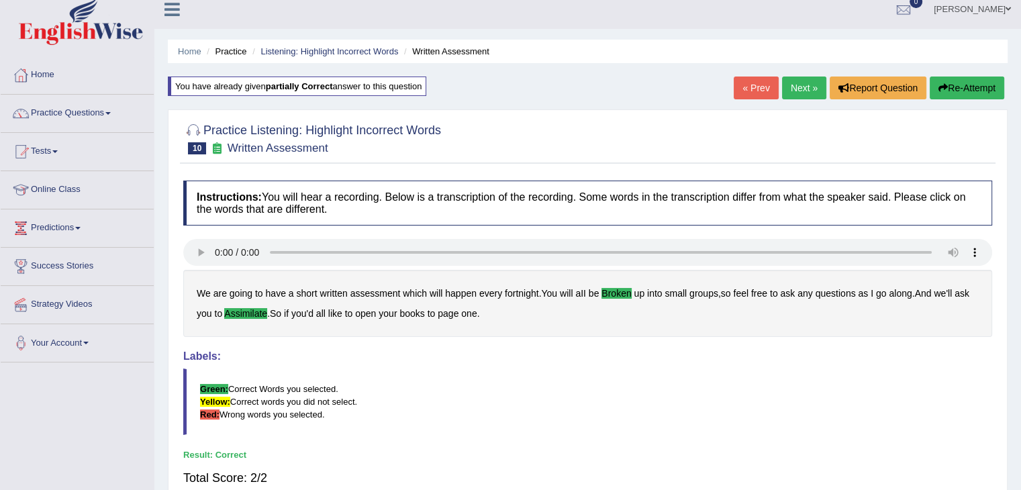
click at [798, 81] on link "Next »" at bounding box center [804, 88] width 44 height 23
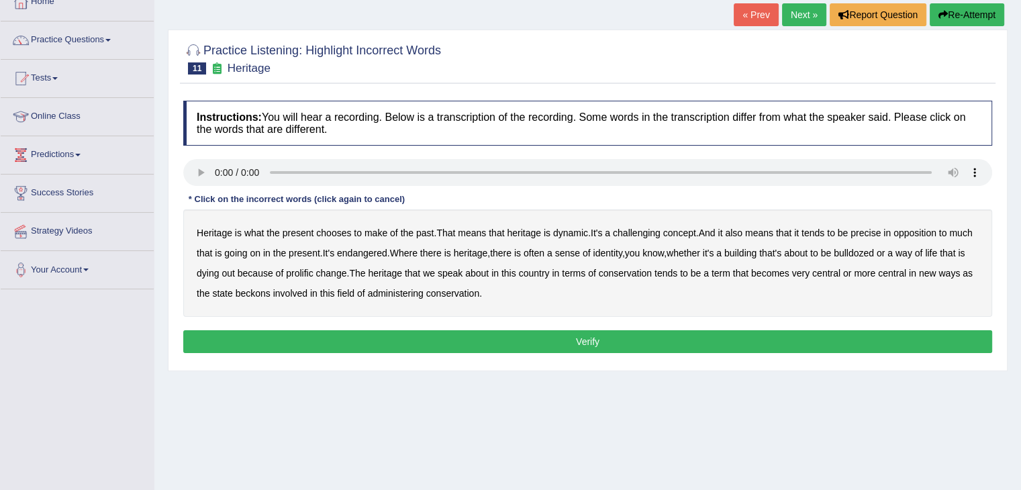
scroll to position [83, 0]
click at [867, 232] on b "precise" at bounding box center [866, 233] width 30 height 11
click at [418, 248] on b "Where" at bounding box center [404, 253] width 28 height 11
click at [622, 252] on b "identity" at bounding box center [607, 253] width 29 height 11
click at [313, 269] on b "prolific" at bounding box center [299, 273] width 27 height 11
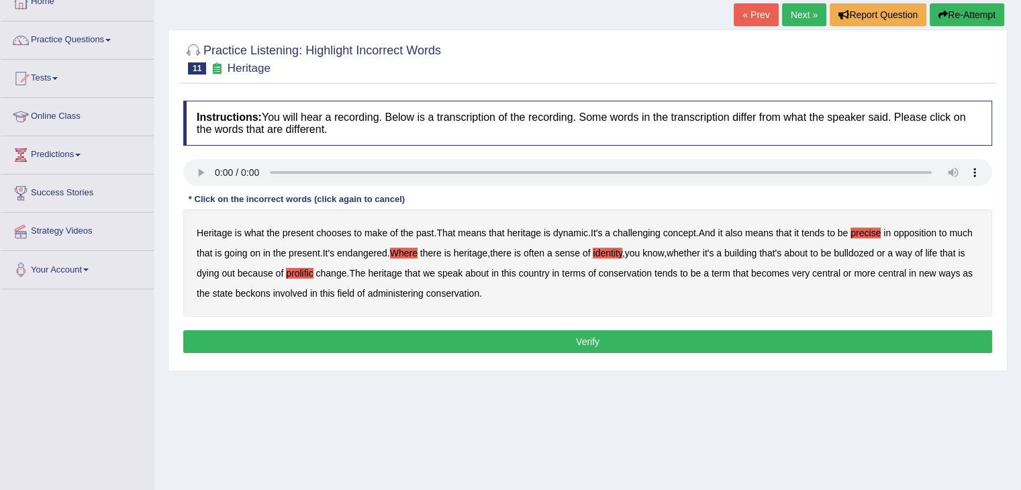
click at [455, 334] on button "Verify" at bounding box center [587, 341] width 809 height 23
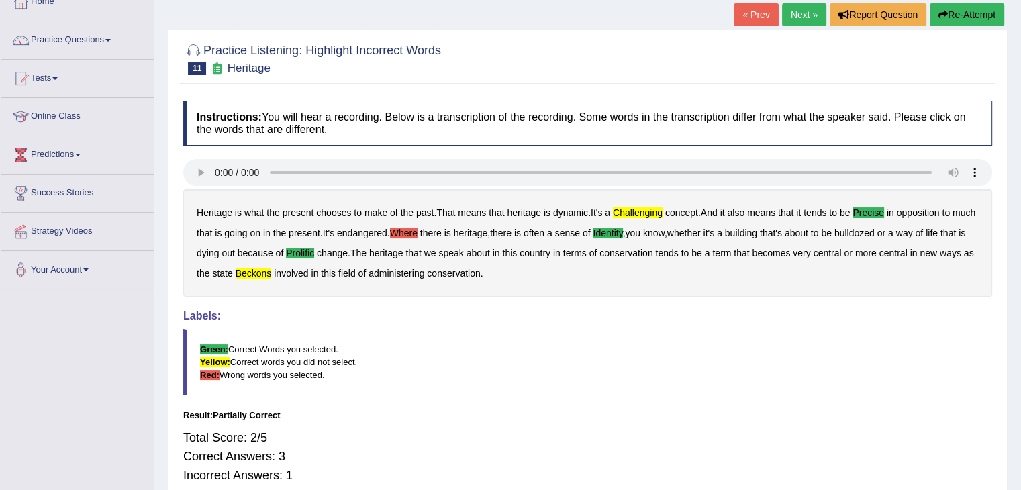
click at [965, 10] on button "Re-Attempt" at bounding box center [967, 14] width 75 height 23
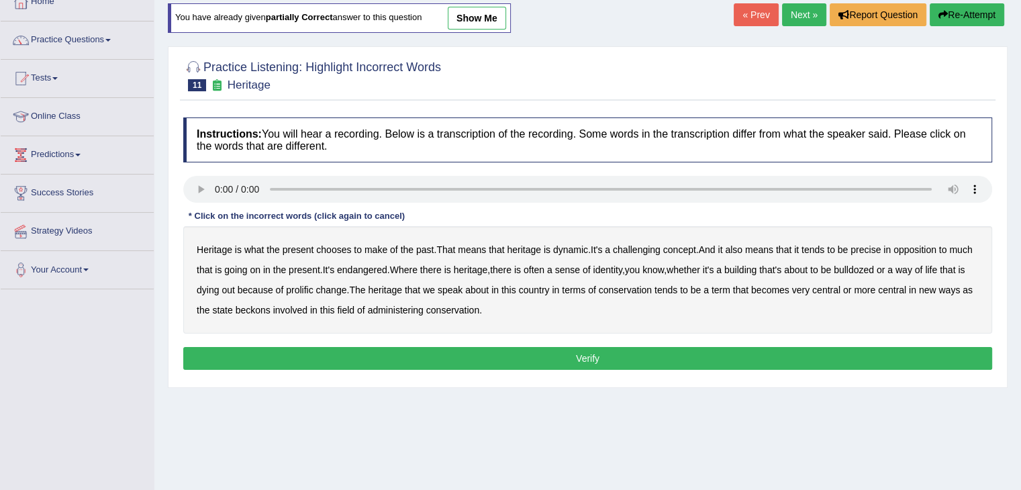
click at [881, 248] on b "precise" at bounding box center [866, 249] width 30 height 11
click at [622, 266] on b "identity" at bounding box center [607, 270] width 29 height 11
click at [313, 285] on b "prolific" at bounding box center [299, 290] width 27 height 11
click at [271, 310] on b "beckons" at bounding box center [253, 310] width 35 height 11
click at [548, 351] on button "Verify" at bounding box center [587, 358] width 809 height 23
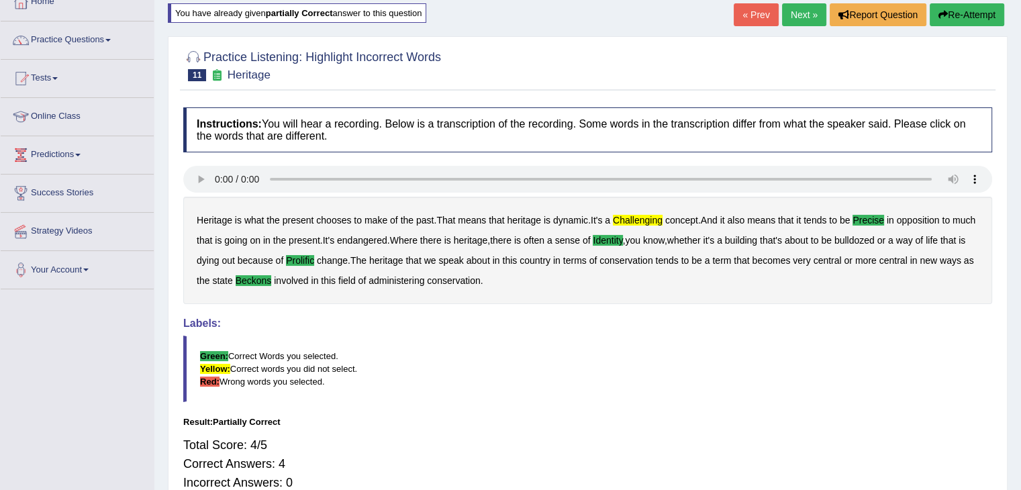
click at [807, 9] on link "Next »" at bounding box center [804, 14] width 44 height 23
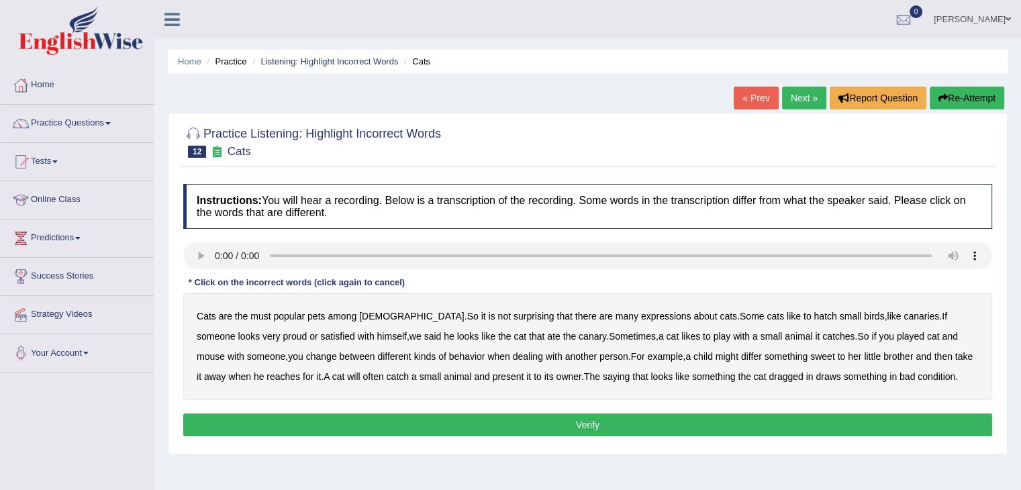
click at [814, 311] on b "hatch" at bounding box center [825, 316] width 23 height 11
click at [741, 353] on b "differ" at bounding box center [751, 356] width 21 height 11
click at [816, 377] on b "draws" at bounding box center [828, 376] width 25 height 11
click at [537, 420] on button "Verify" at bounding box center [587, 425] width 809 height 23
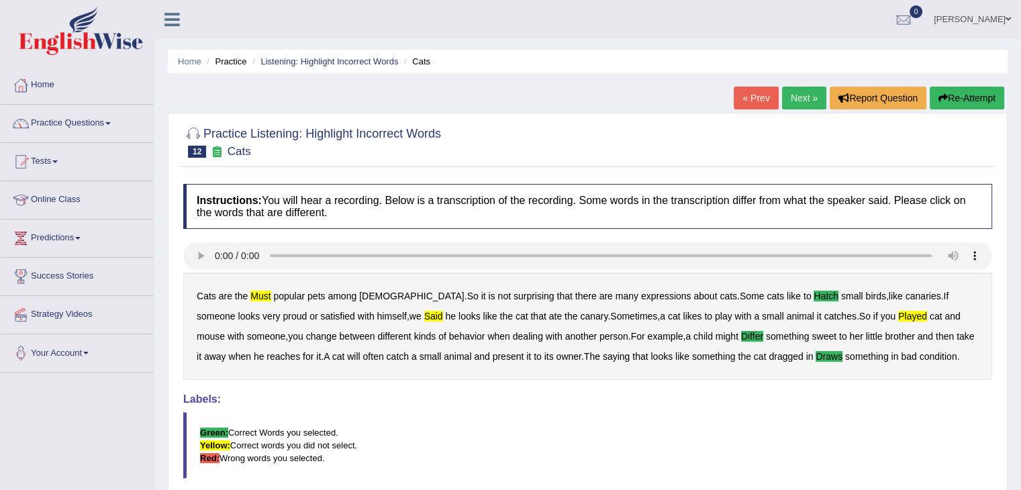
click at [954, 104] on button "Re-Attempt" at bounding box center [967, 98] width 75 height 23
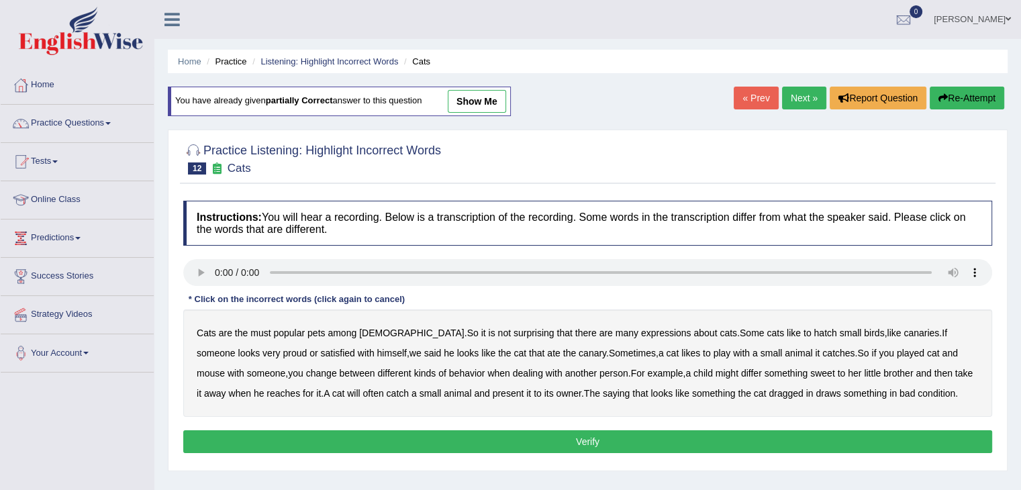
click at [258, 331] on b "must" at bounding box center [260, 333] width 20 height 11
click at [814, 330] on b "hatch" at bounding box center [825, 333] width 23 height 11
click at [424, 353] on b "said" at bounding box center [432, 353] width 17 height 11
click at [741, 373] on b "differ" at bounding box center [751, 373] width 21 height 11
click at [816, 395] on b "draws" at bounding box center [828, 393] width 25 height 11
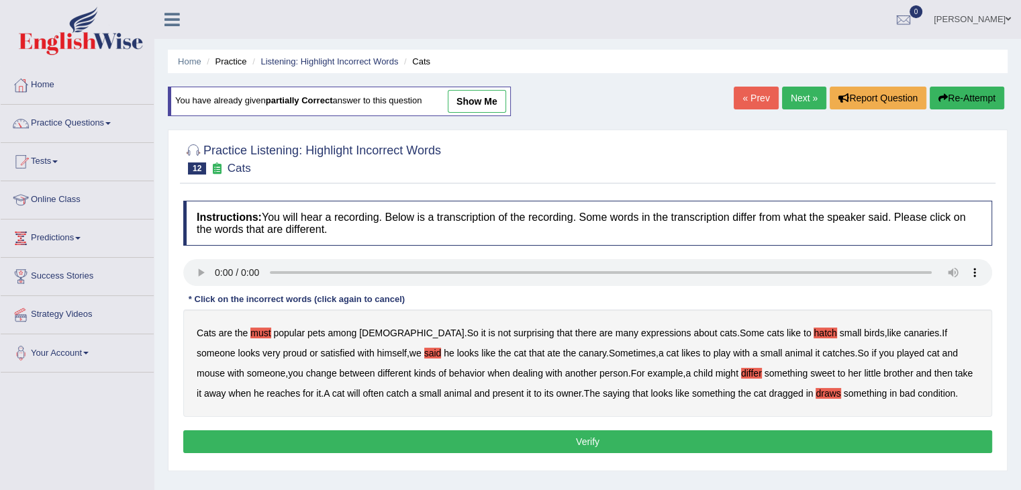
click at [960, 97] on button "Re-Attempt" at bounding box center [967, 98] width 75 height 23
click at [258, 330] on b "must" at bounding box center [260, 333] width 20 height 11
click at [756, 333] on div "Cats are the must popular pets among Americans . So it is not surprising that t…" at bounding box center [587, 363] width 809 height 107
click at [814, 331] on b "hatch" at bounding box center [825, 333] width 23 height 11
click at [424, 352] on b "said" at bounding box center [432, 353] width 17 height 11
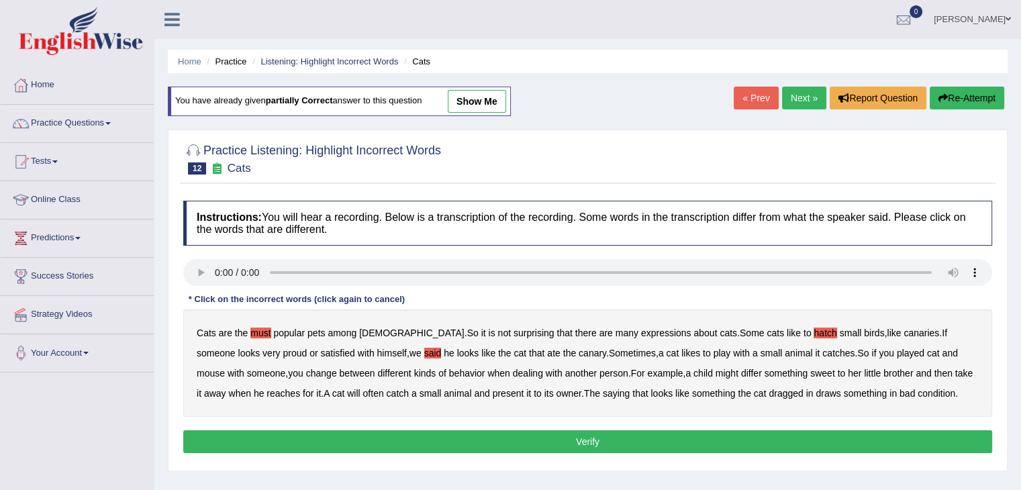
click at [816, 392] on b "draws" at bounding box center [828, 393] width 25 height 11
click at [792, 438] on button "Verify" at bounding box center [587, 441] width 809 height 23
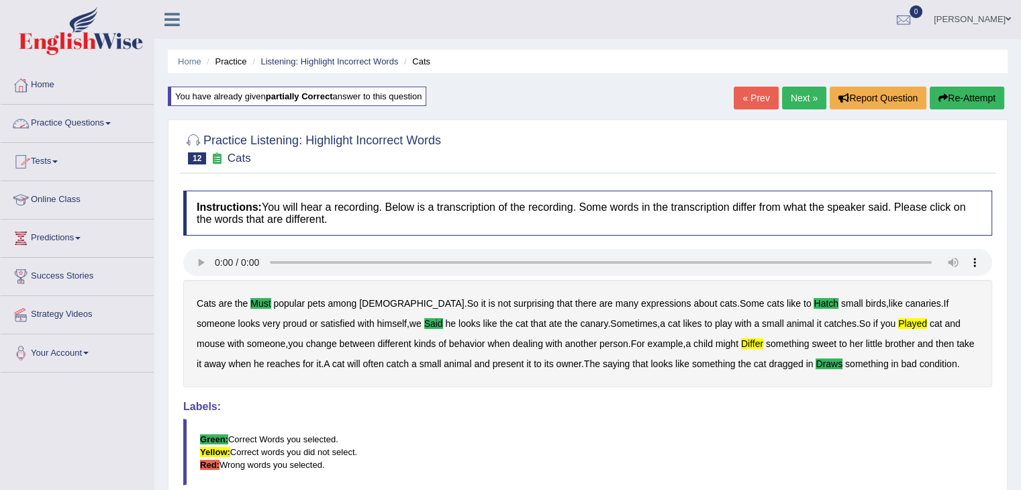
click at [56, 118] on link "Practice Questions" at bounding box center [77, 122] width 153 height 34
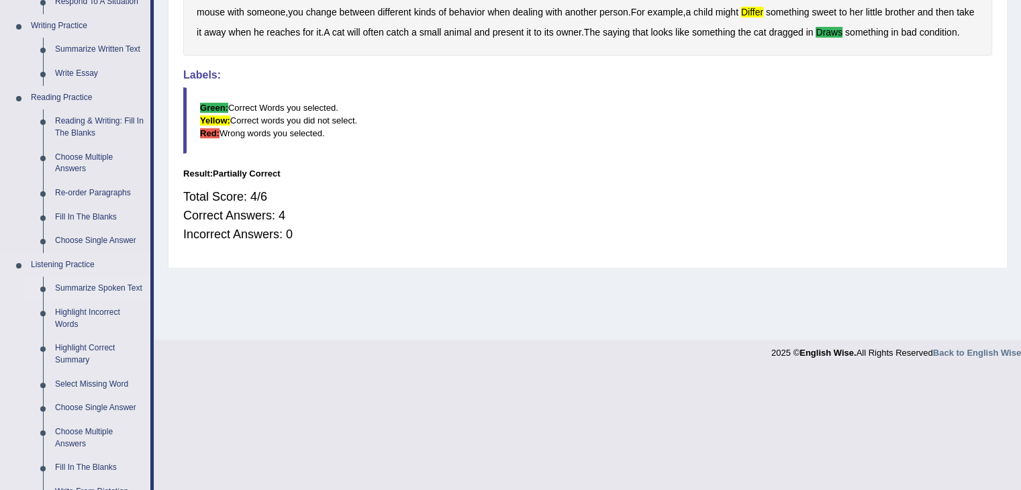
scroll to position [335, 0]
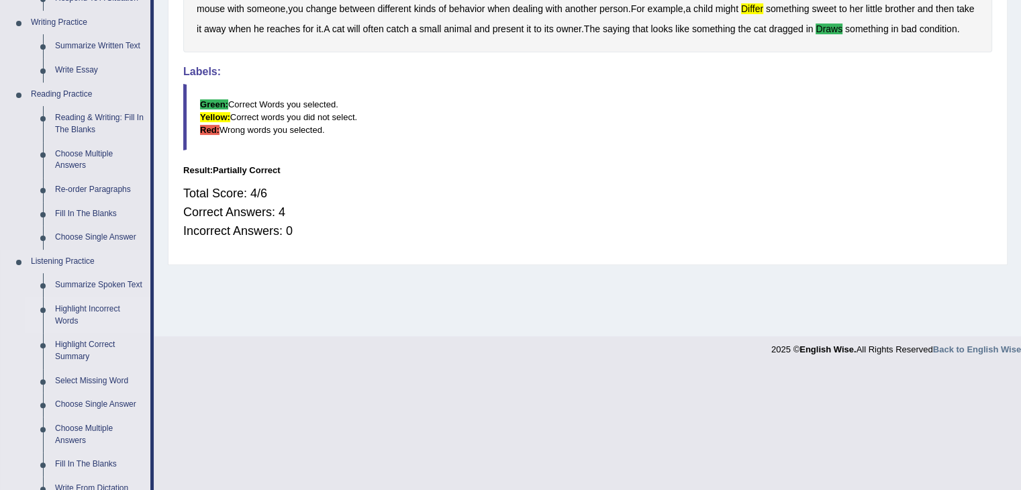
click at [111, 312] on link "Highlight Incorrect Words" at bounding box center [99, 316] width 101 height 36
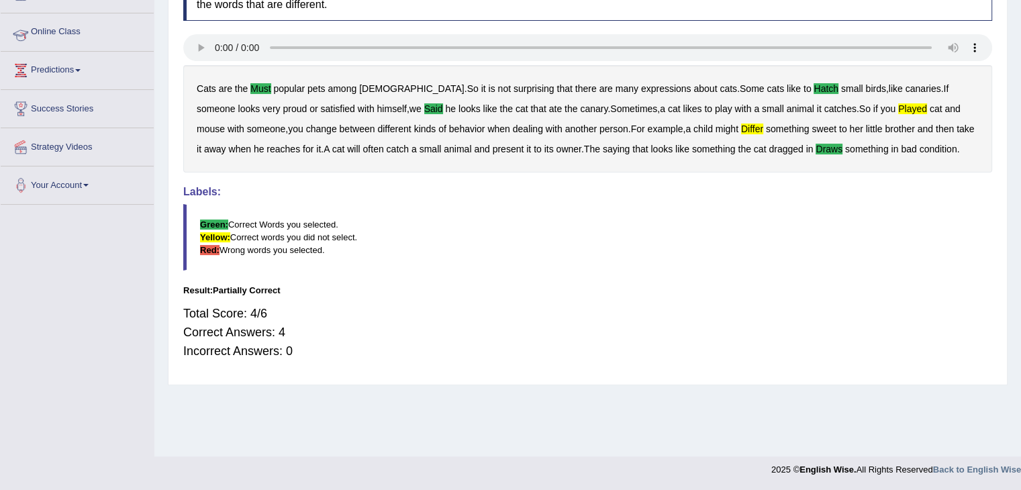
scroll to position [215, 0]
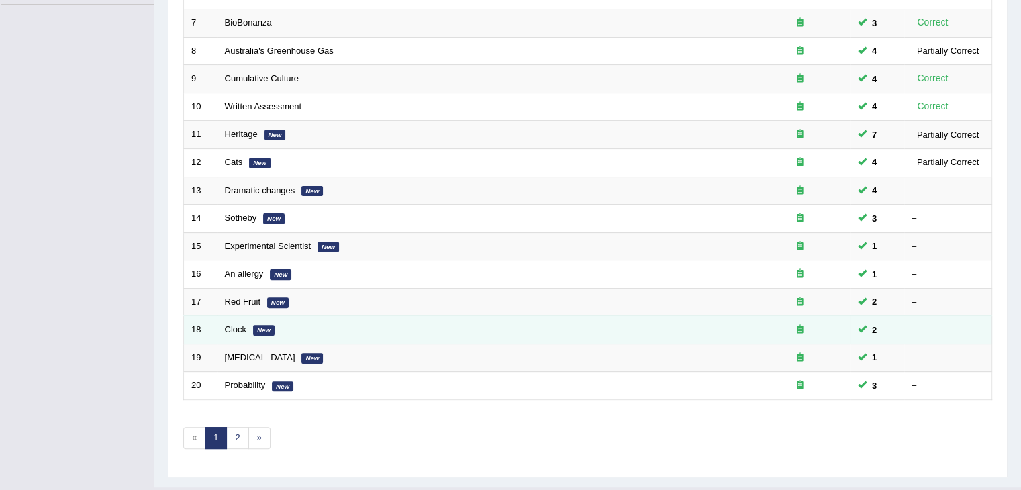
scroll to position [395, 0]
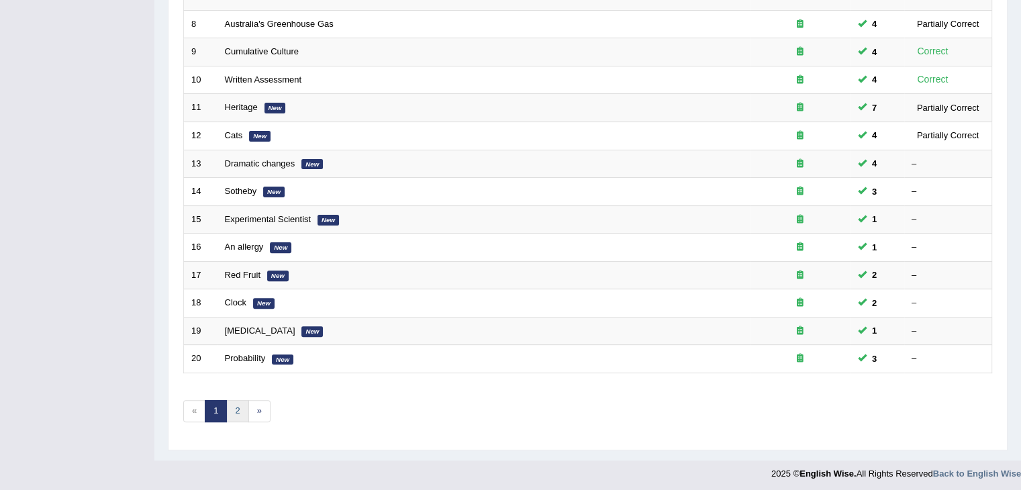
click at [236, 402] on link "2" at bounding box center [237, 411] width 22 height 22
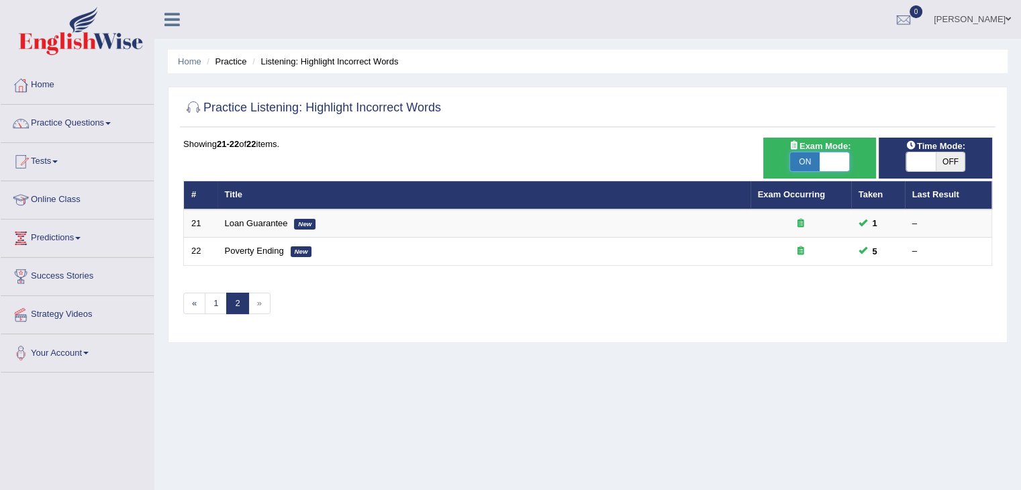
click at [841, 165] on span at bounding box center [835, 161] width 30 height 19
checkbox input "false"
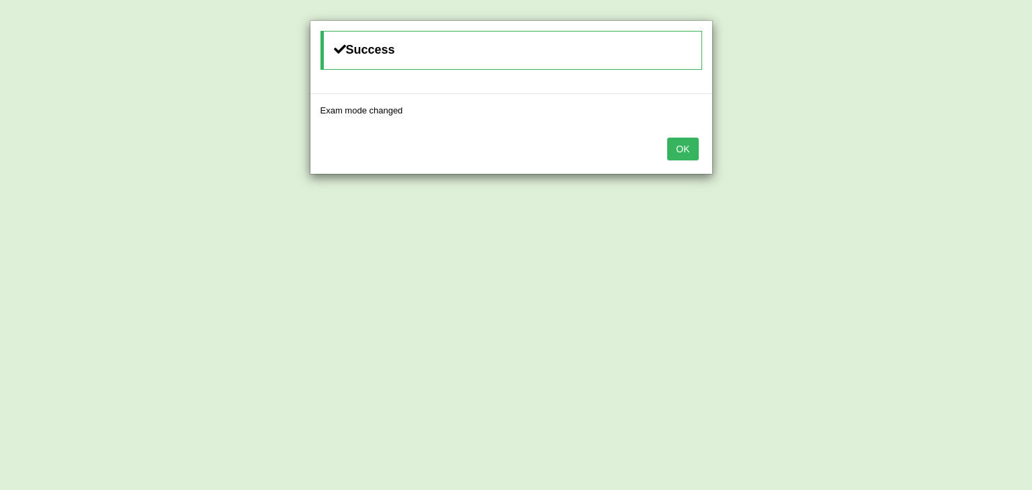
click at [695, 152] on button "OK" at bounding box center [682, 149] width 31 height 23
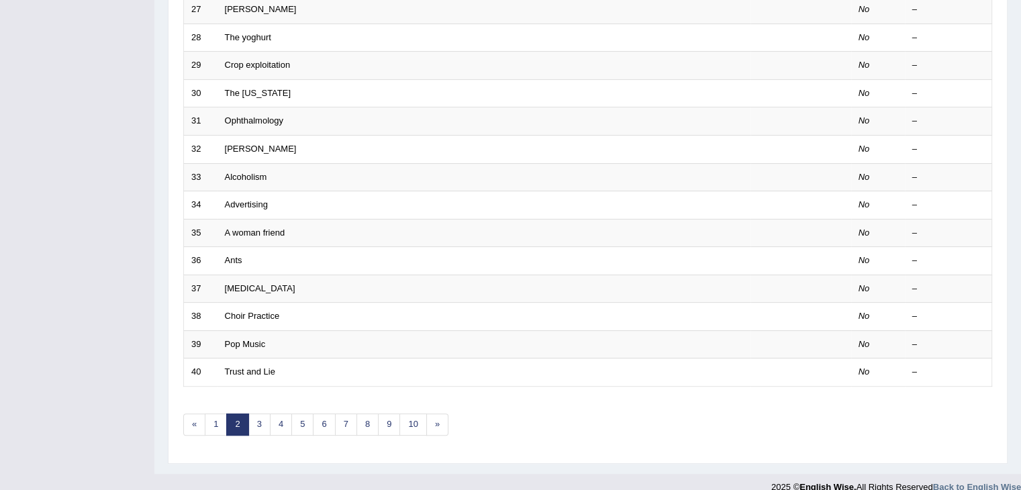
scroll to position [395, 0]
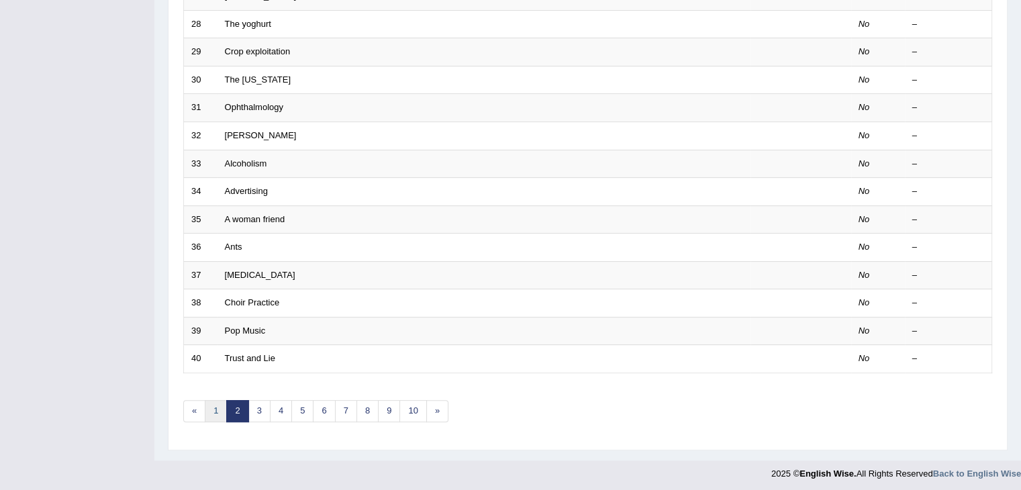
click at [212, 411] on link "1" at bounding box center [216, 411] width 22 height 22
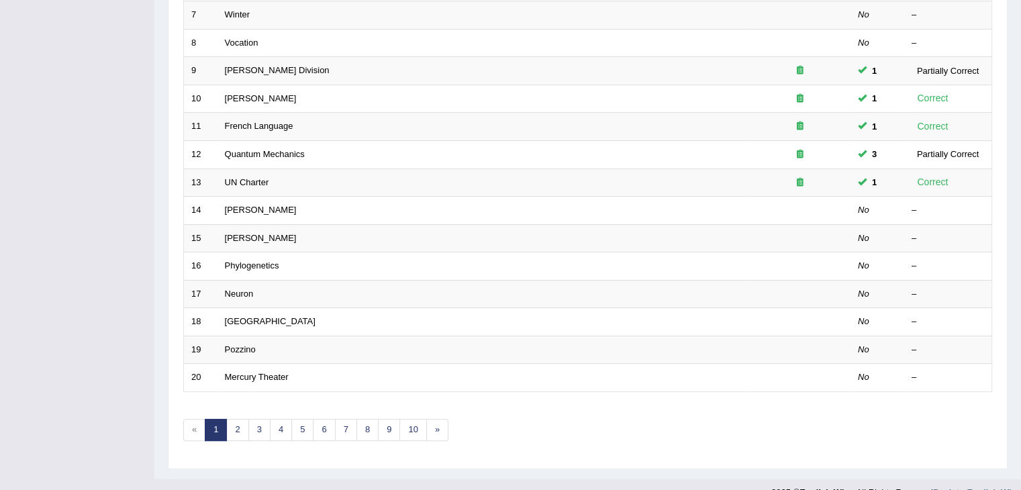
scroll to position [395, 0]
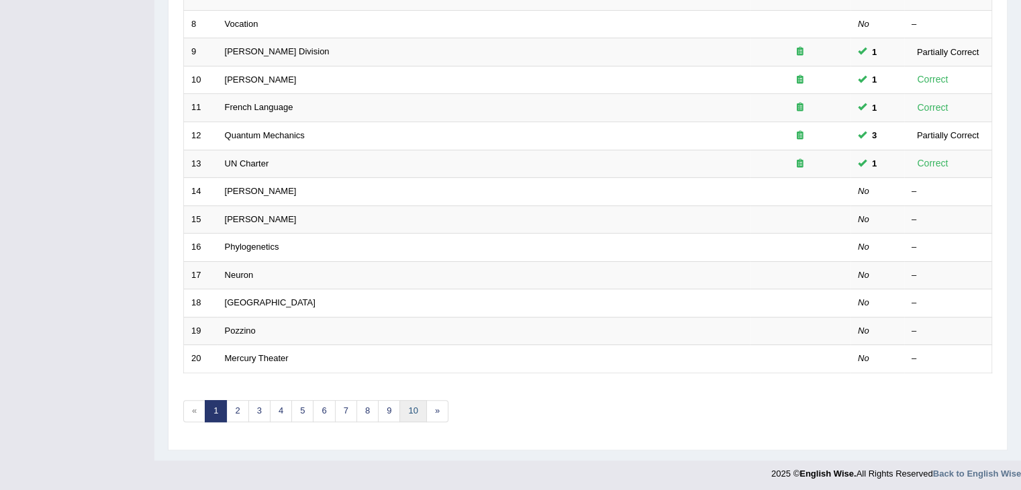
click at [411, 411] on link "10" at bounding box center [413, 411] width 27 height 22
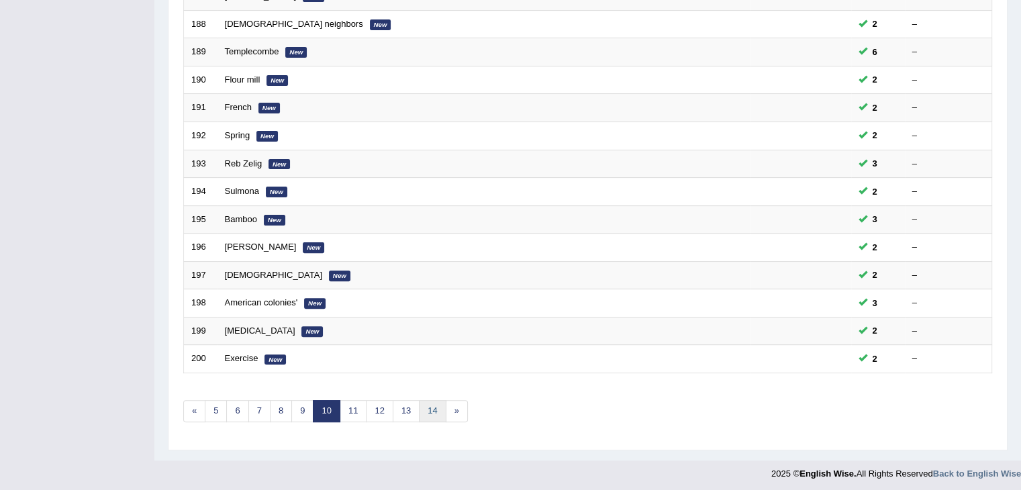
click at [433, 412] on link "14" at bounding box center [432, 411] width 27 height 22
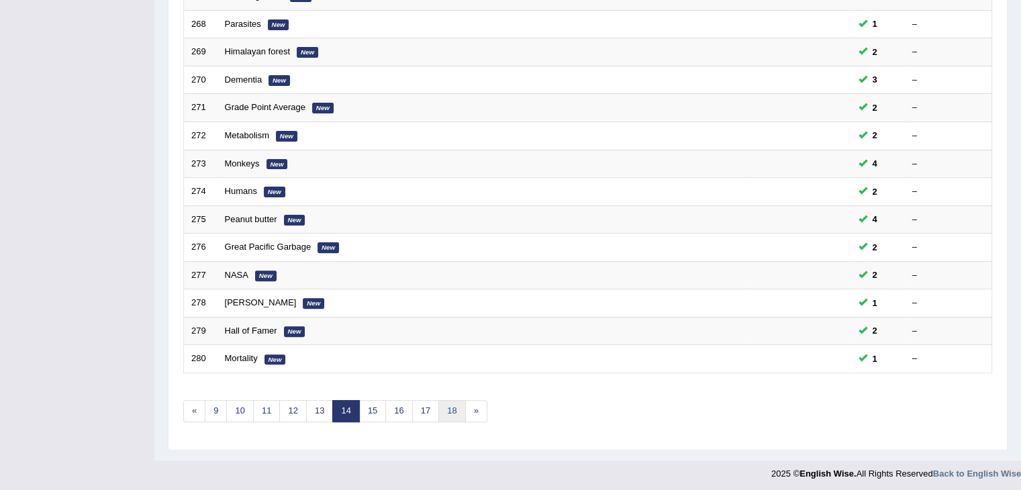
click at [453, 414] on link "18" at bounding box center [452, 411] width 27 height 22
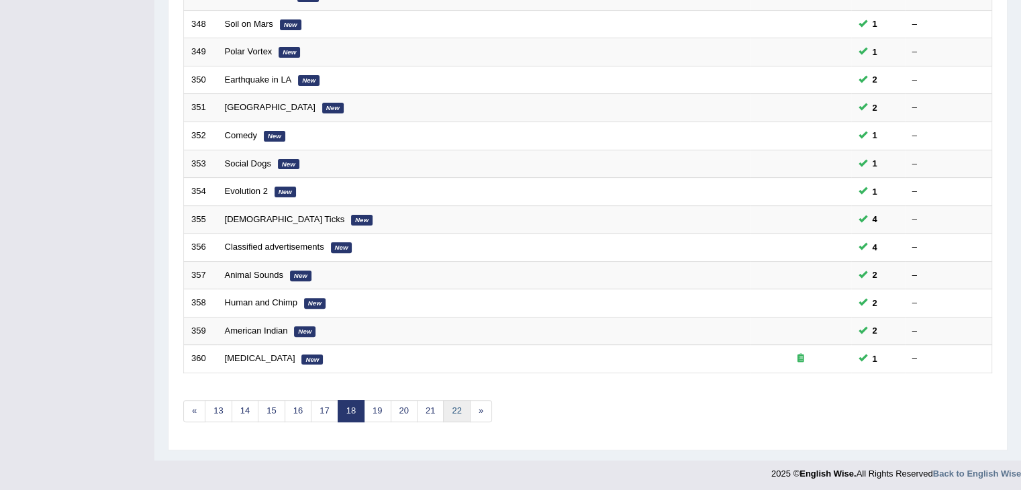
click at [457, 406] on link "22" at bounding box center [456, 411] width 27 height 22
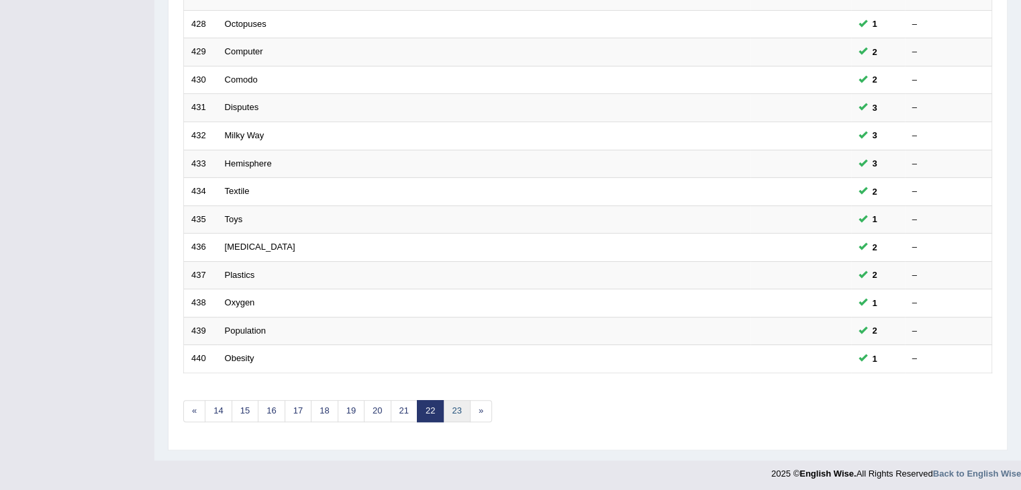
click at [447, 411] on link "23" at bounding box center [456, 411] width 27 height 22
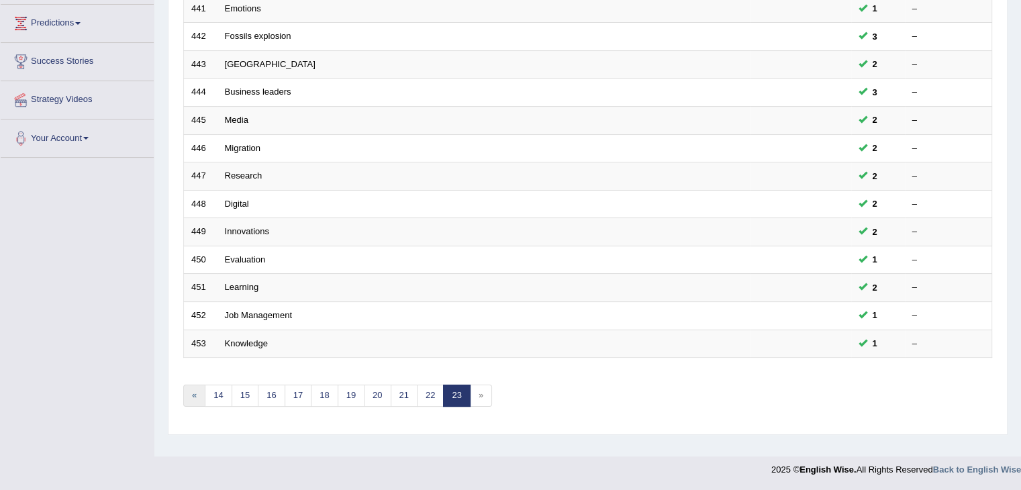
click at [193, 394] on link "«" at bounding box center [194, 396] width 22 height 22
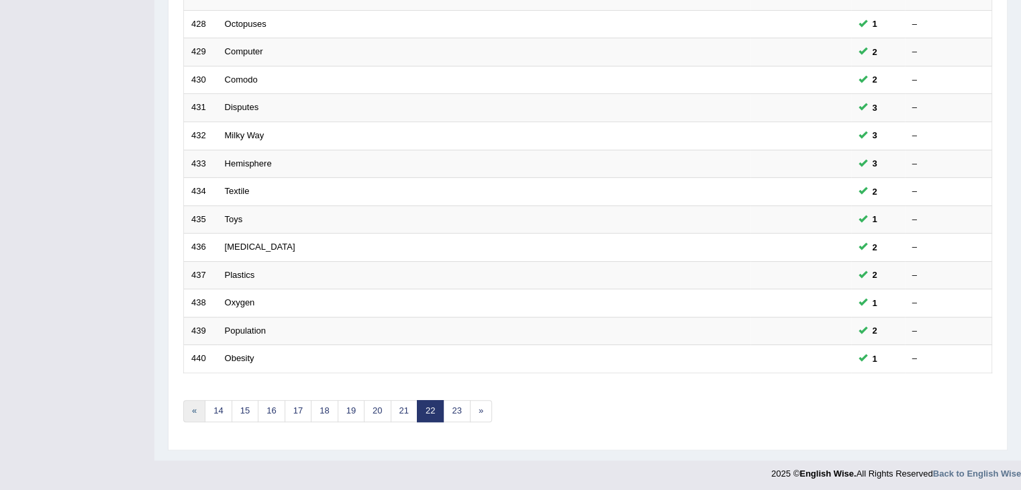
click at [191, 410] on link "«" at bounding box center [194, 411] width 22 height 22
click at [198, 407] on link "«" at bounding box center [194, 411] width 22 height 22
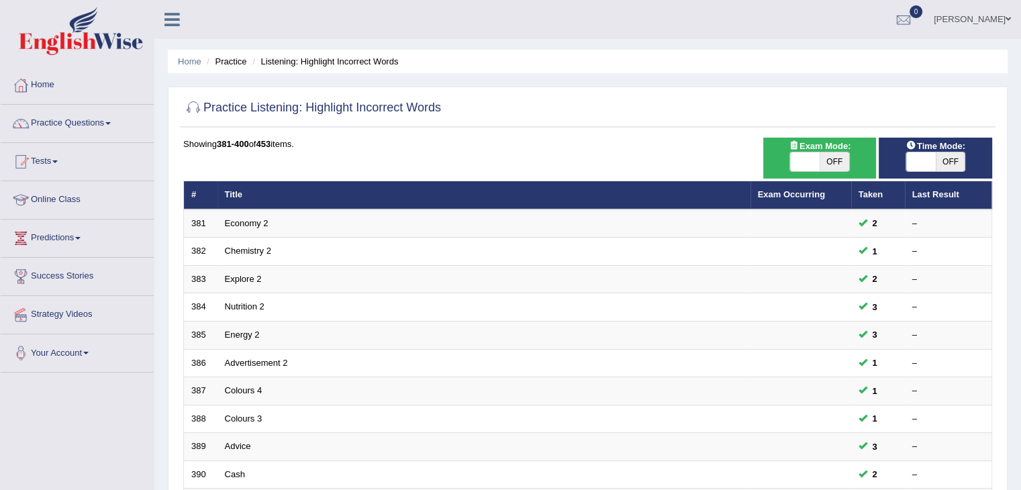
click at [198, 407] on td "388" at bounding box center [201, 419] width 34 height 28
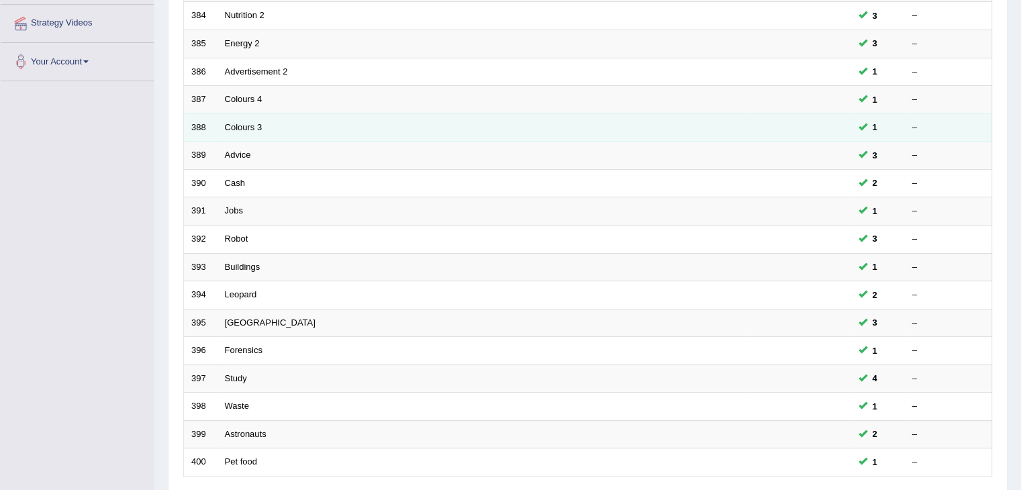
scroll to position [395, 0]
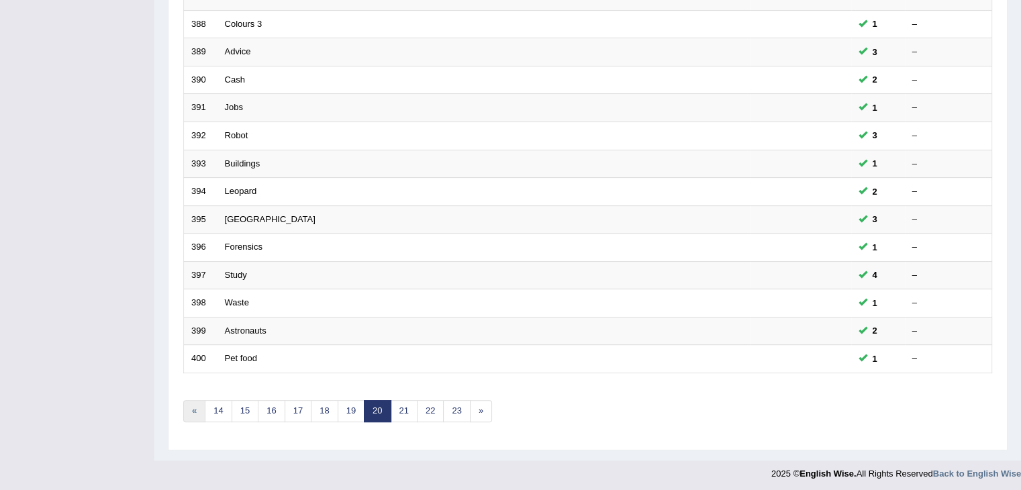
click at [197, 409] on link "«" at bounding box center [194, 411] width 22 height 22
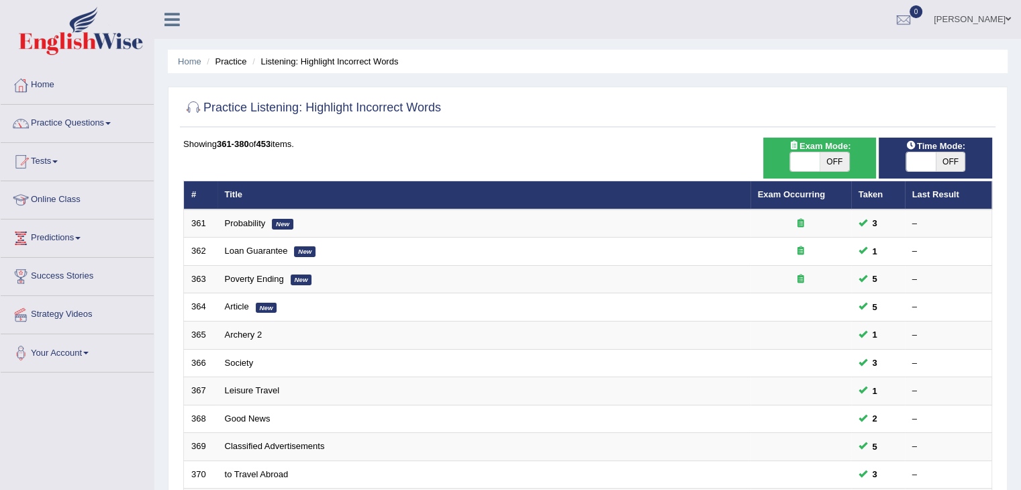
scroll to position [395, 0]
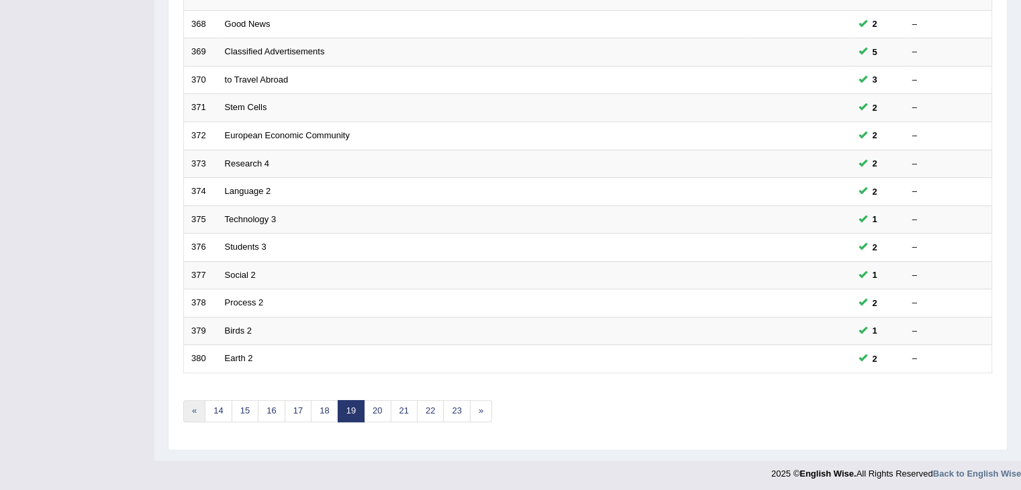
click at [193, 407] on link "«" at bounding box center [194, 411] width 22 height 22
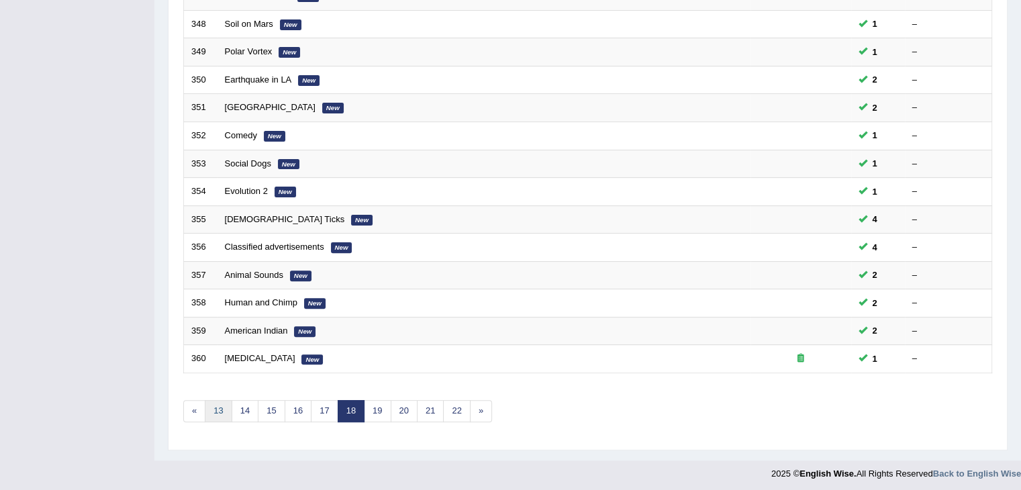
click at [222, 408] on link "13" at bounding box center [218, 411] width 27 height 22
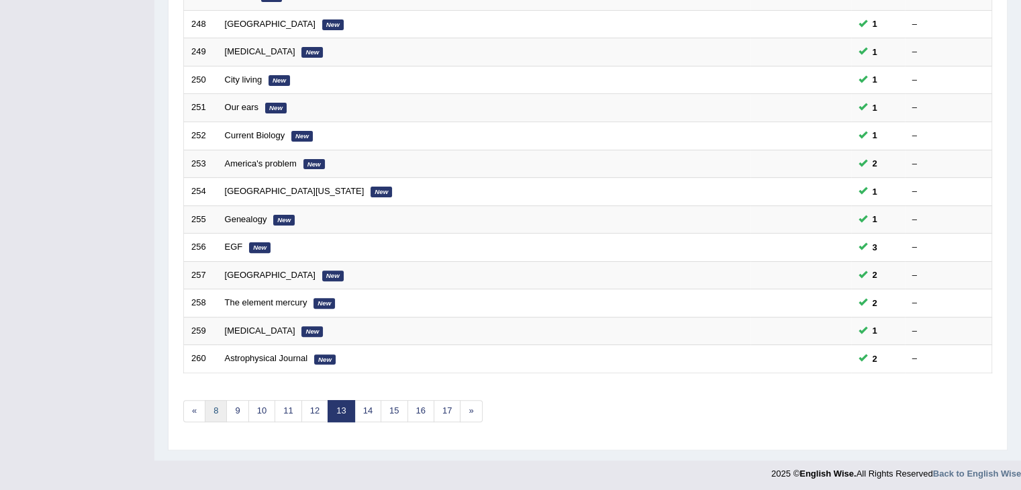
click at [219, 407] on link "8" at bounding box center [216, 411] width 22 height 22
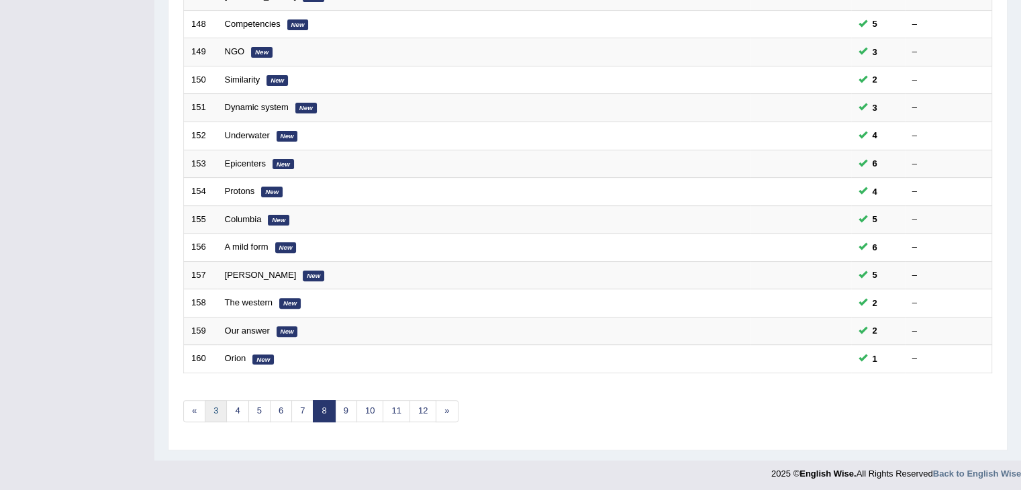
click at [215, 412] on link "3" at bounding box center [216, 411] width 22 height 22
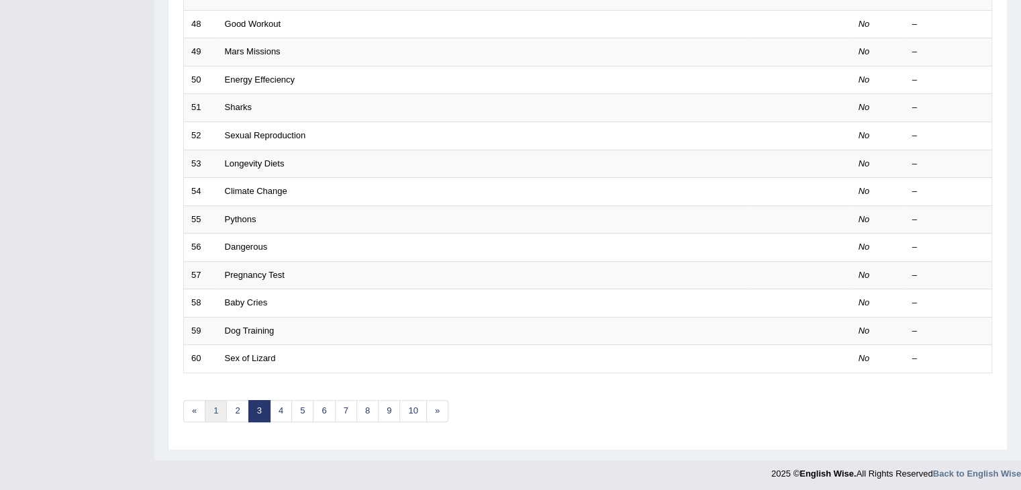
click at [218, 410] on link "1" at bounding box center [216, 411] width 22 height 22
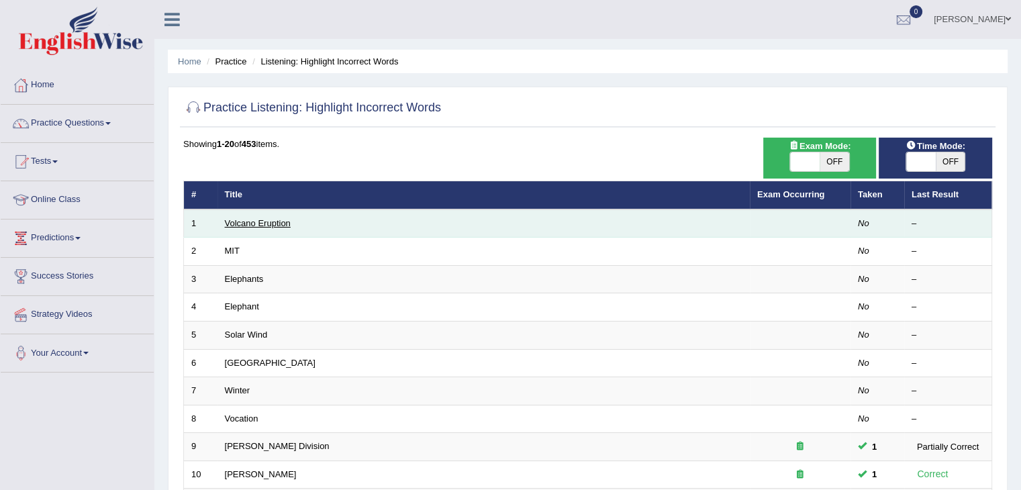
click at [245, 223] on link "Volcano Eruption" at bounding box center [258, 223] width 66 height 10
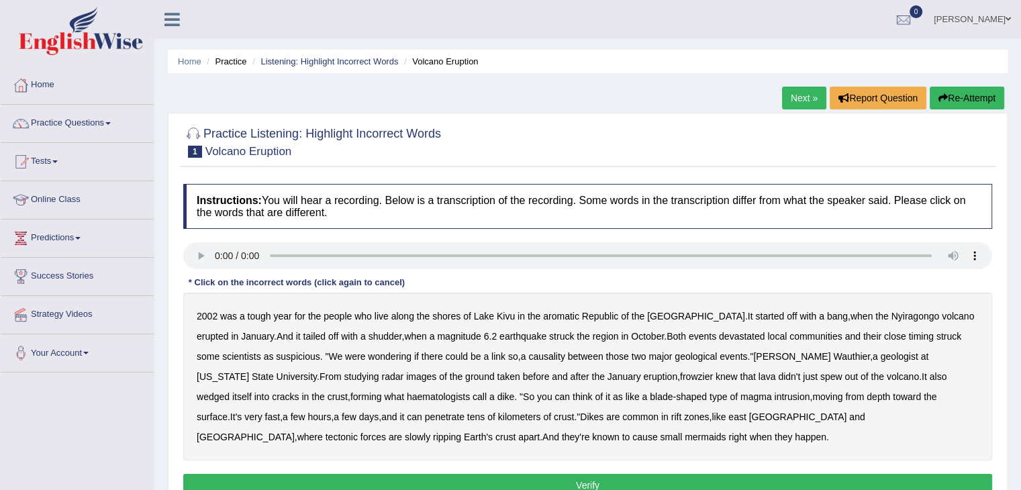
click at [558, 314] on b "aromatic" at bounding box center [561, 316] width 36 height 11
click at [680, 377] on b "frowzier" at bounding box center [696, 376] width 33 height 11
click at [407, 393] on b "haematologists" at bounding box center [438, 397] width 63 height 11
click at [774, 396] on b "intrusion" at bounding box center [792, 397] width 36 height 11
click at [774, 392] on b "intrusion" at bounding box center [792, 397] width 36 height 11
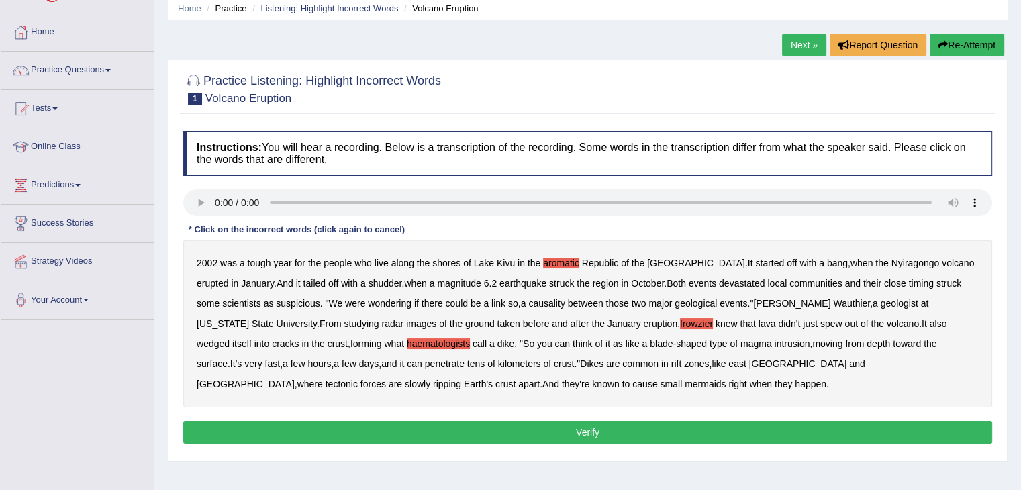
scroll to position [54, 0]
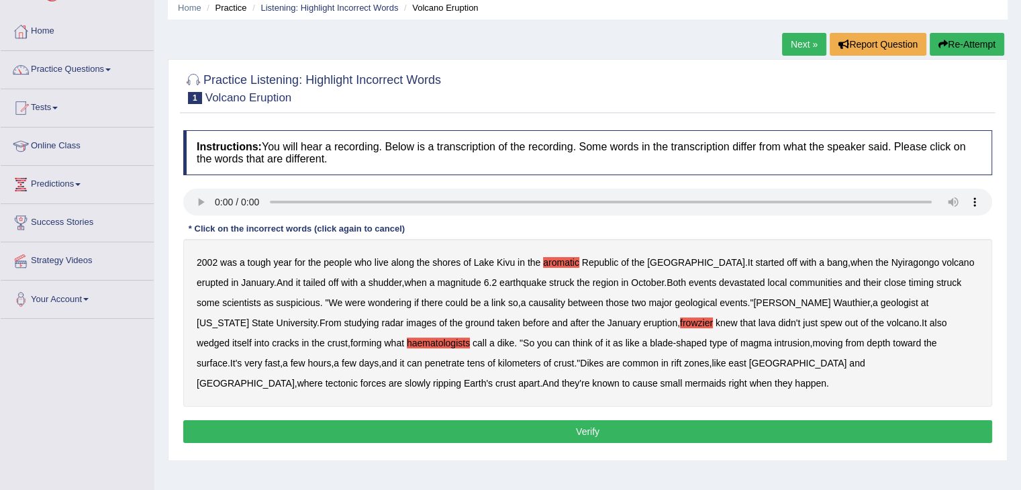
click at [685, 385] on b "mermaids" at bounding box center [705, 383] width 41 height 11
click at [506, 435] on button "Verify" at bounding box center [587, 431] width 809 height 23
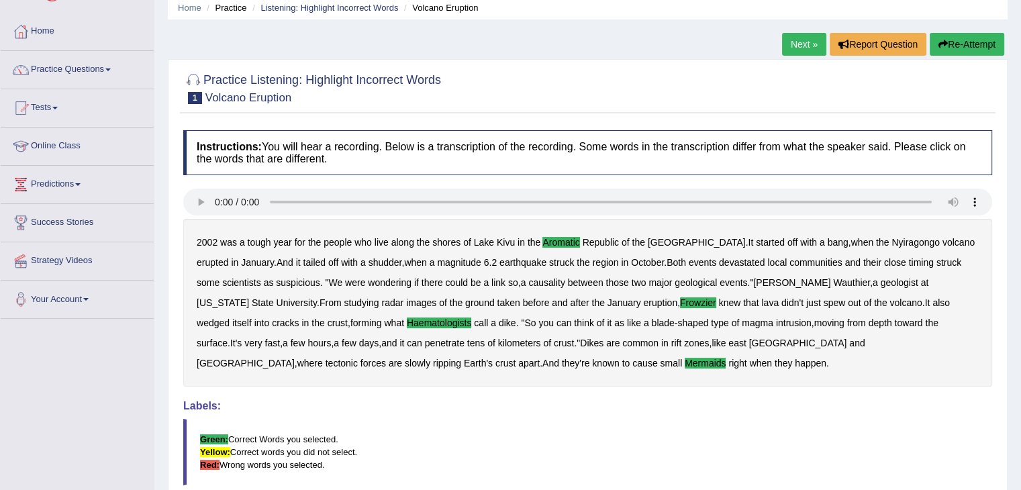
scroll to position [0, 0]
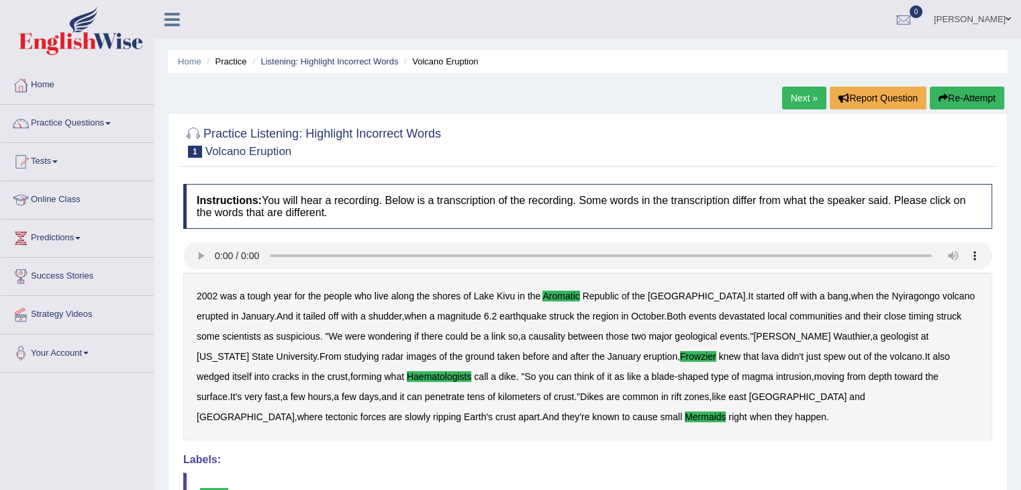
click at [799, 102] on link "Next »" at bounding box center [804, 98] width 44 height 23
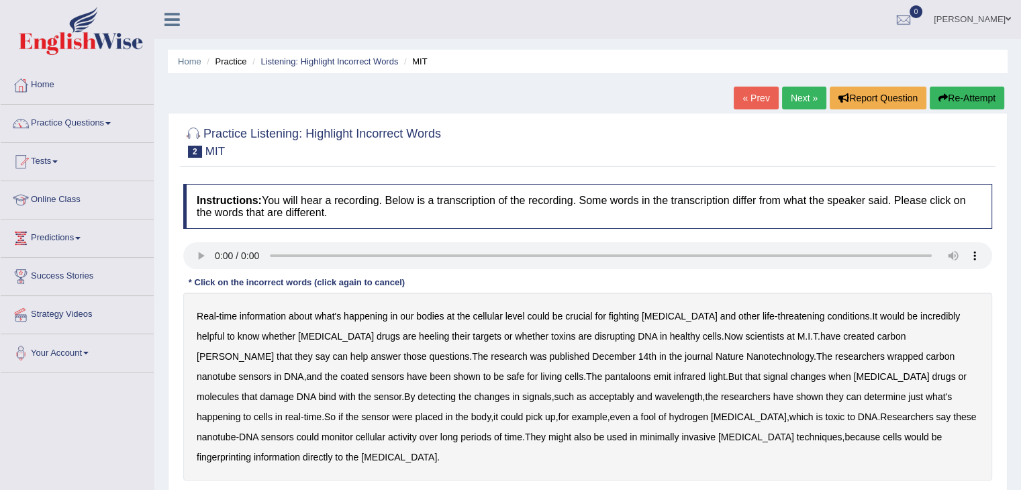
click at [605, 372] on b "pantaloons" at bounding box center [628, 376] width 46 height 11
click at [402, 392] on b "sensor" at bounding box center [388, 397] width 28 height 11
click at [641, 418] on b "fool" at bounding box center [648, 417] width 15 height 11
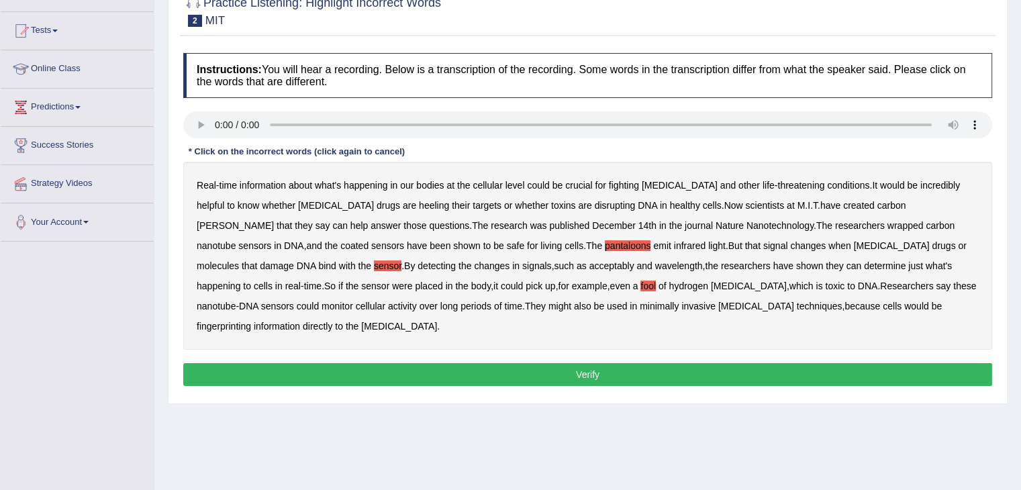
scroll to position [132, 0]
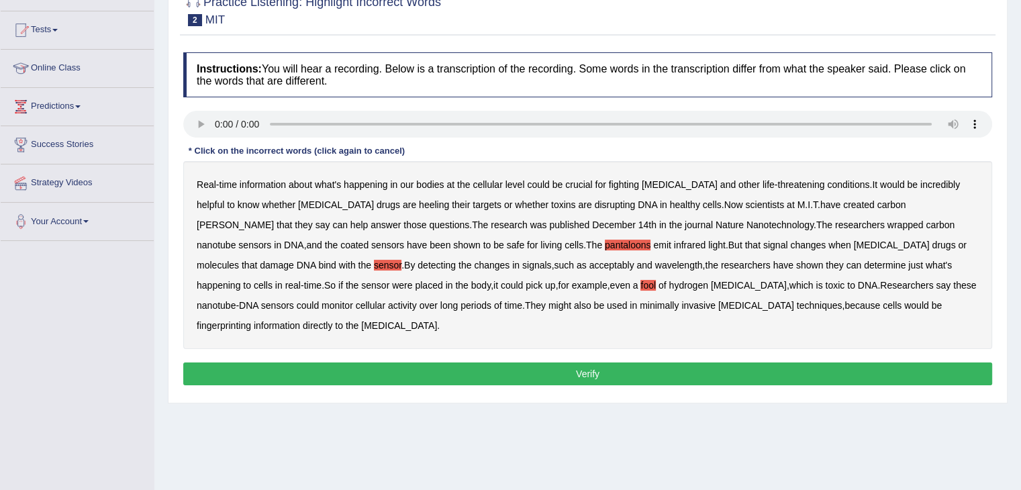
click at [561, 363] on button "Verify" at bounding box center [587, 374] width 809 height 23
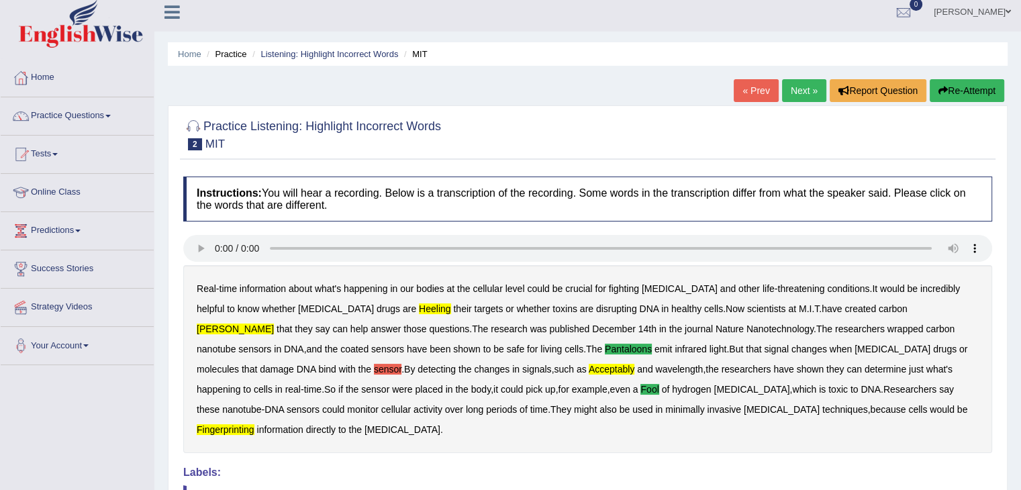
scroll to position [0, 0]
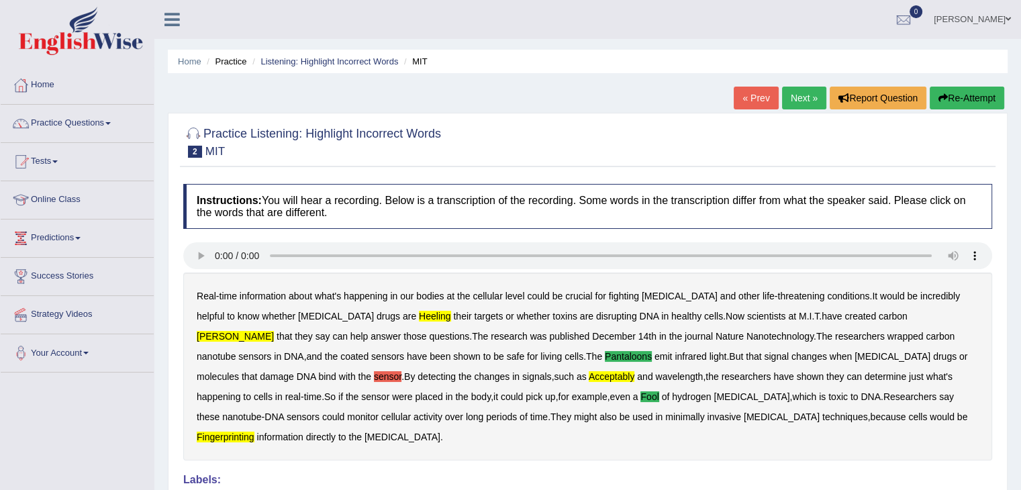
click at [956, 101] on button "Re-Attempt" at bounding box center [967, 98] width 75 height 23
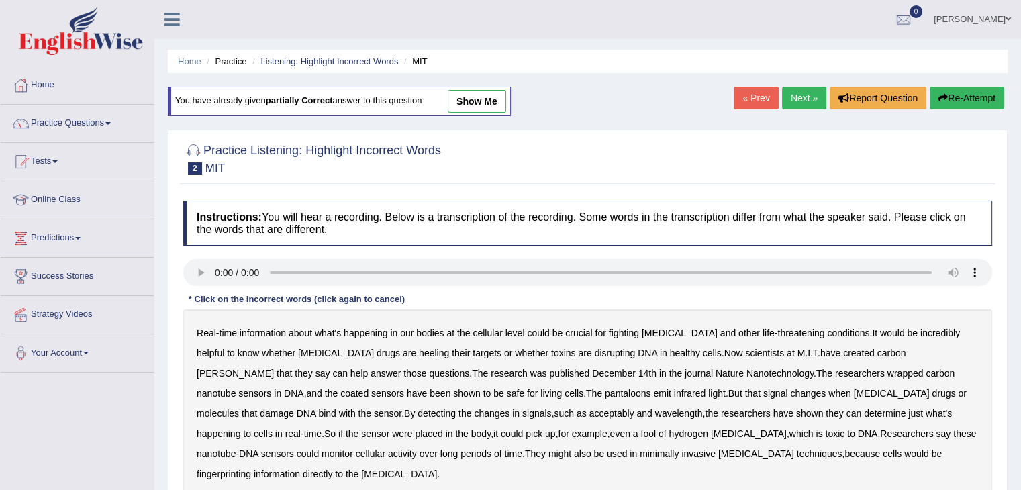
click at [778, 329] on b "threatening" at bounding box center [801, 333] width 47 height 11
click at [274, 368] on b "[PERSON_NAME]" at bounding box center [235, 373] width 77 height 11
click at [590, 414] on b "acceptably" at bounding box center [612, 413] width 45 height 11
click at [251, 469] on b "fingerprinting" at bounding box center [224, 474] width 54 height 11
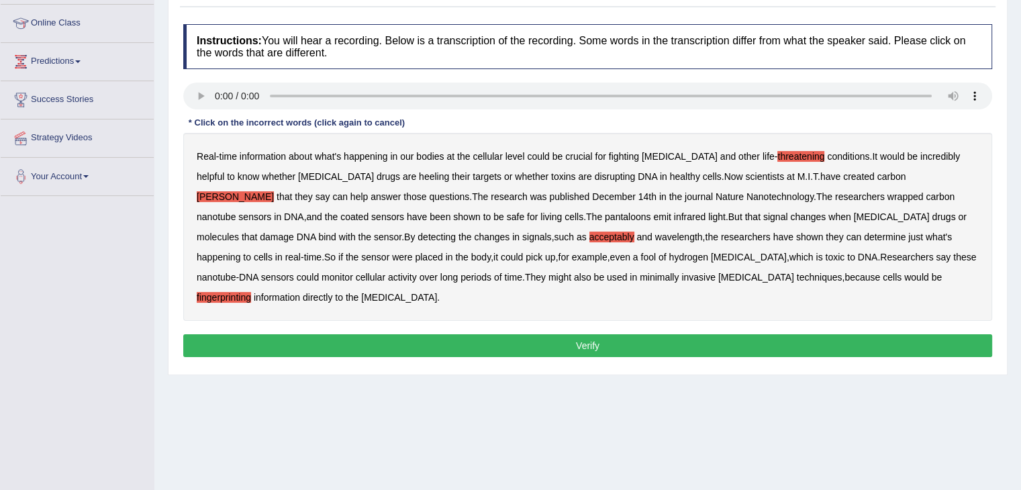
scroll to position [177, 0]
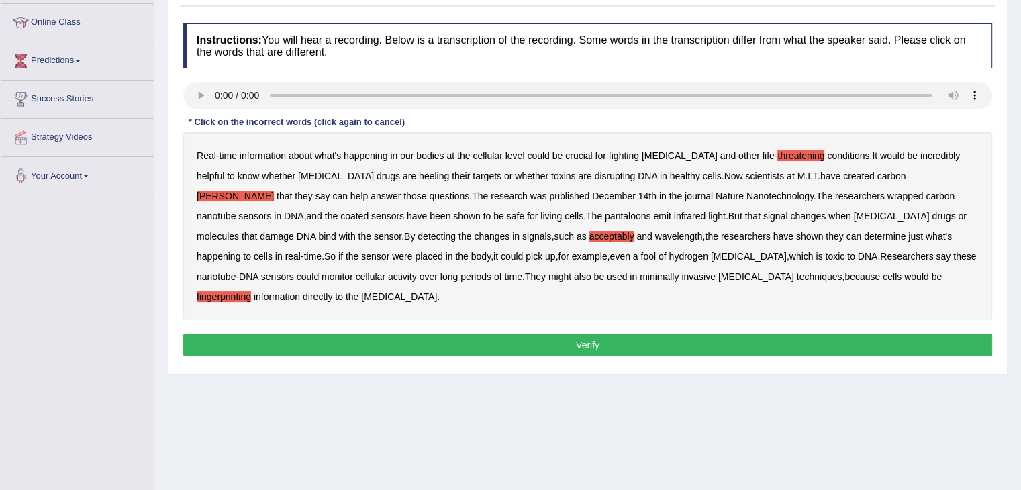
click at [618, 334] on button "Verify" at bounding box center [587, 345] width 809 height 23
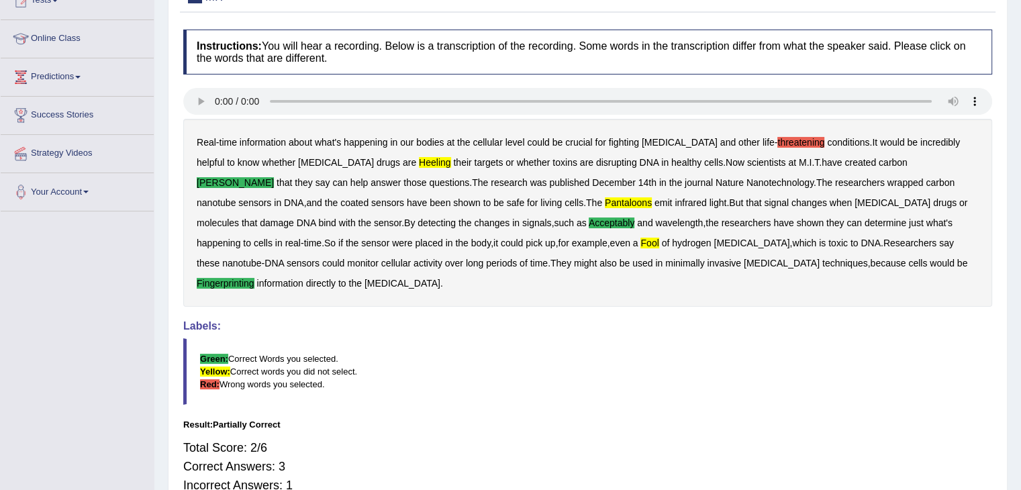
scroll to position [17, 0]
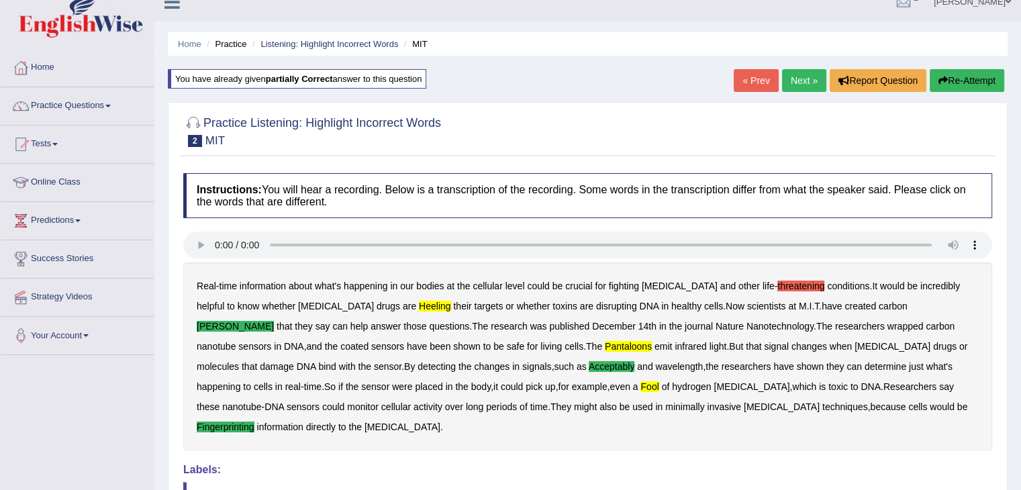
click at [967, 81] on button "Re-Attempt" at bounding box center [967, 80] width 75 height 23
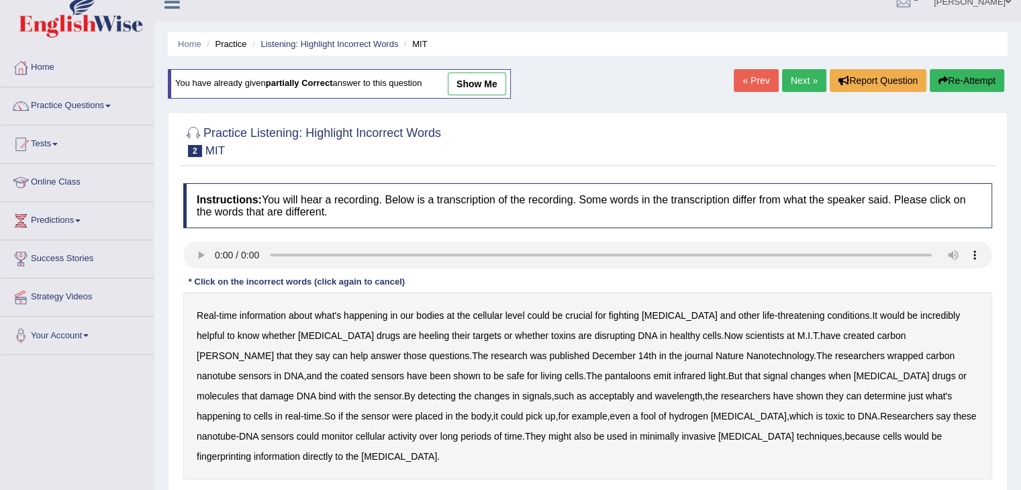
scroll to position [17, 0]
click at [372, 315] on b "happening" at bounding box center [366, 315] width 44 height 11
click at [419, 335] on b "heeling" at bounding box center [434, 335] width 30 height 11
click at [274, 351] on b "[PERSON_NAME]" at bounding box center [235, 356] width 77 height 11
click at [271, 371] on b "sensors" at bounding box center [254, 376] width 33 height 11
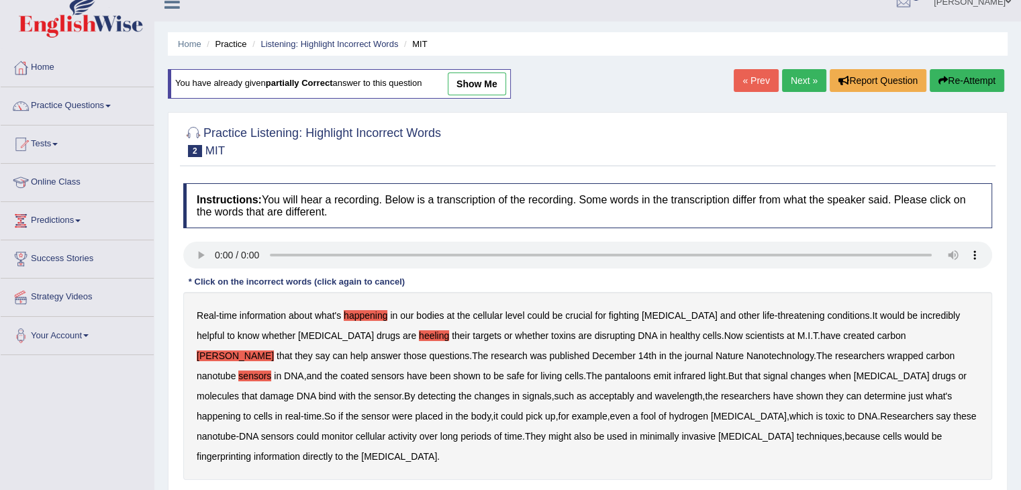
click at [271, 371] on b "sensors" at bounding box center [254, 376] width 33 height 11
click at [236, 371] on b "nanotube" at bounding box center [216, 376] width 39 height 11
click at [271, 371] on b "sensors" at bounding box center [254, 376] width 33 height 11
click at [236, 371] on b "nanotube" at bounding box center [216, 376] width 39 height 11
click at [367, 314] on b "happening" at bounding box center [366, 315] width 44 height 11
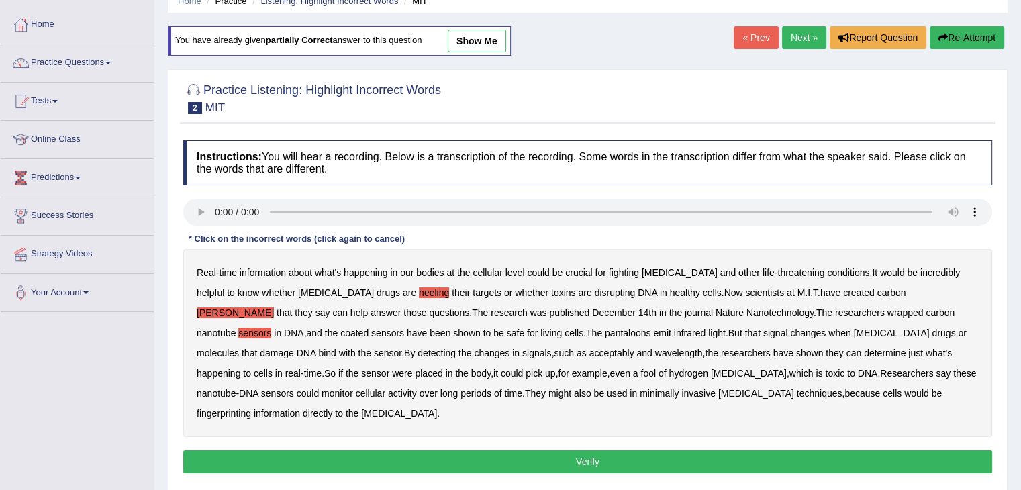
scroll to position [71, 0]
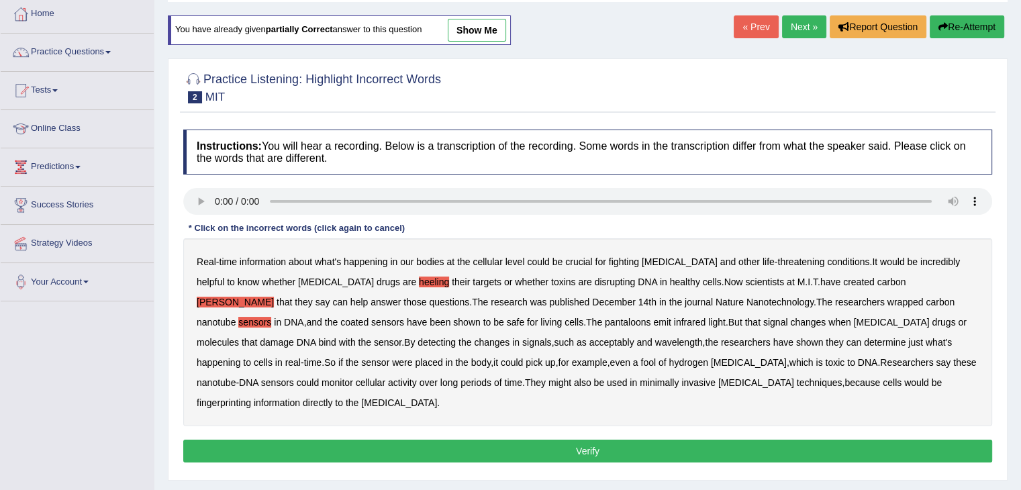
drag, startPoint x: 420, startPoint y: 318, endPoint x: 414, endPoint y: 316, distance: 7.0
click at [605, 317] on b "pantaloons" at bounding box center [628, 322] width 46 height 11
click at [402, 337] on b "sensor" at bounding box center [388, 342] width 28 height 11
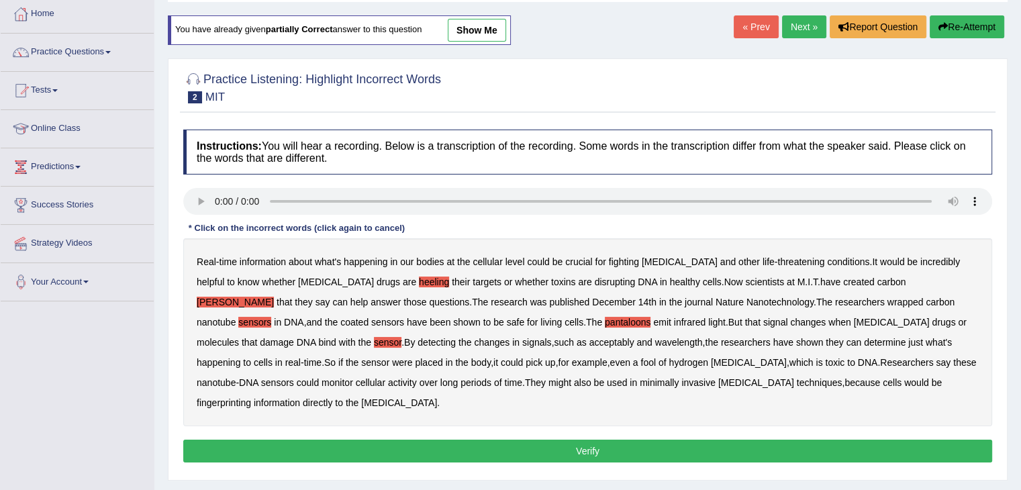
click at [640, 383] on b "minimally" at bounding box center [659, 382] width 39 height 11
click at [711, 440] on button "Verify" at bounding box center [587, 451] width 809 height 23
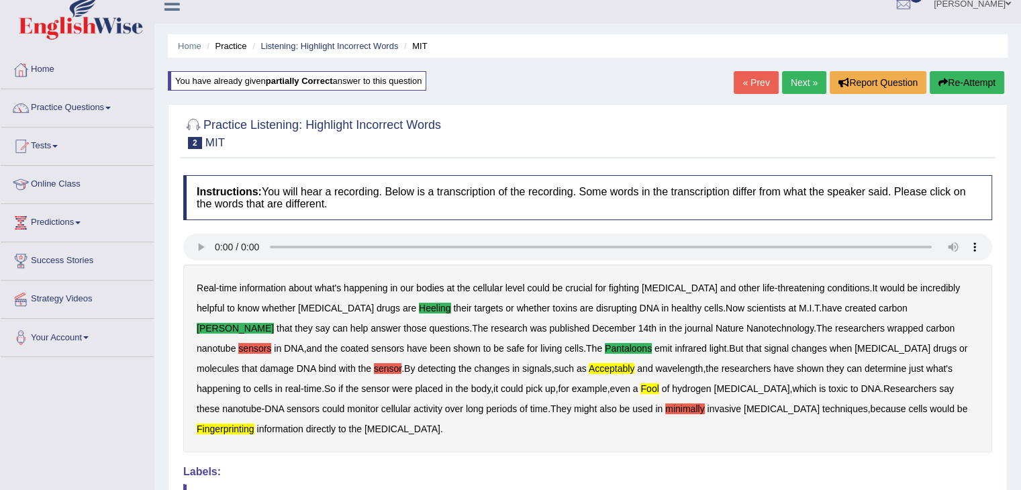
scroll to position [0, 0]
